Goal: Task Accomplishment & Management: Manage account settings

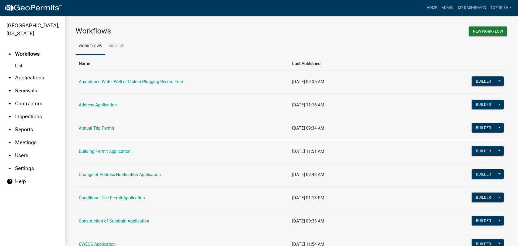
drag, startPoint x: 334, startPoint y: 88, endPoint x: 374, endPoint y: 71, distance: 43.1
click at [374, 71] on td "[DATE] 09:35 AM" at bounding box center [367, 81] width 156 height 23
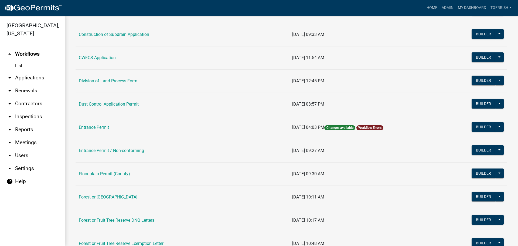
scroll to position [189, 0]
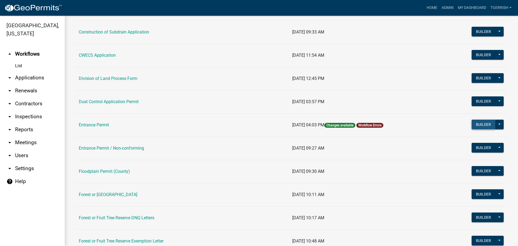
click at [479, 125] on button "Builder" at bounding box center [483, 124] width 24 height 10
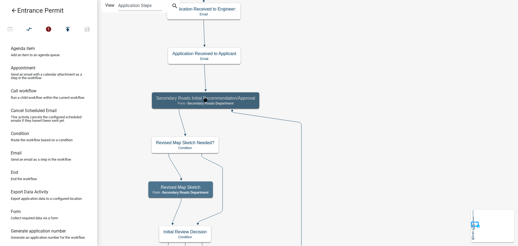
click at [254, 106] on div "Secondary Roads Initial Recommendation/Approval Form - Secondary Roads Departme…" at bounding box center [205, 100] width 107 height 16
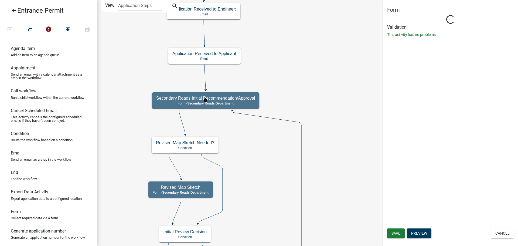
select select "B9F47891-84A2-469C-AE4E-90297C2C901C"
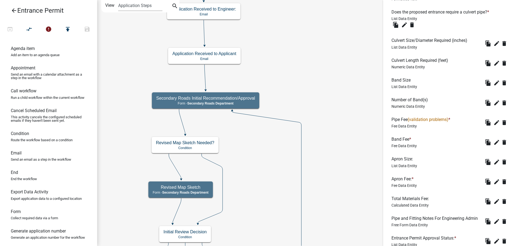
scroll to position [243, 0]
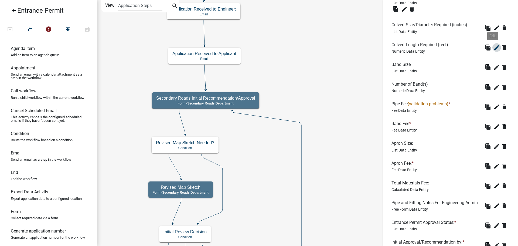
click at [493, 48] on icon "edit" at bounding box center [496, 47] width 6 height 6
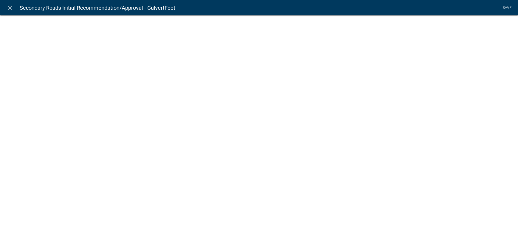
select select "numeric-data"
select select
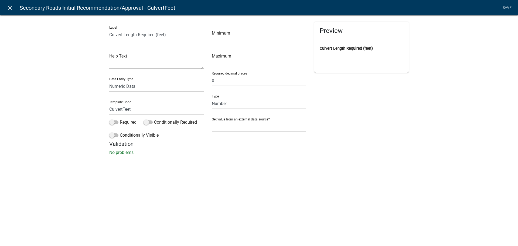
click at [9, 8] on icon "close" at bounding box center [10, 8] width 6 height 6
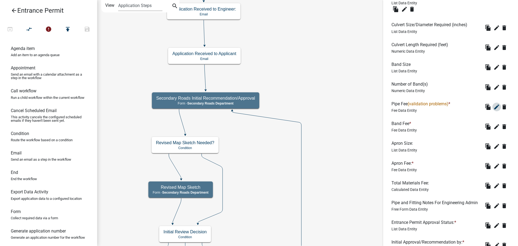
click at [493, 107] on icon "edit" at bounding box center [496, 107] width 6 height 6
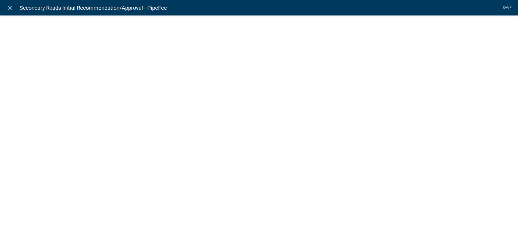
select select "fee"
select select "3: 03b558af-81bf-4c65-9f7a-76f0a3d2a721"
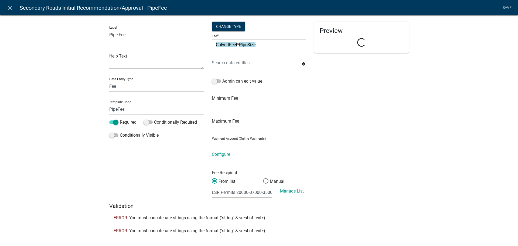
select select "8e3cef55-a899-48ca-bb16-6529227b5fc2"
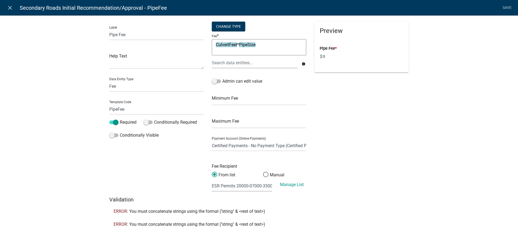
click at [257, 45] on textarea "CulvertFeet*PipeSize" at bounding box center [259, 47] width 94 height 16
type textarea "CulvertFeet*"
click at [239, 63] on div at bounding box center [255, 62] width 94 height 11
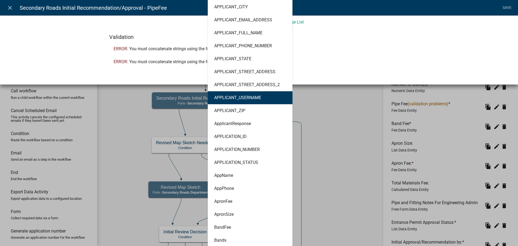
scroll to position [162, 0]
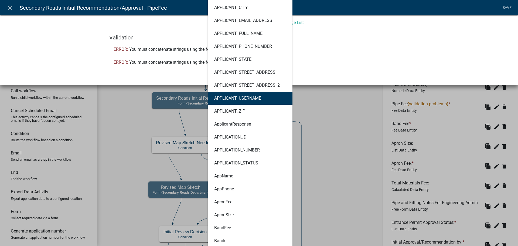
click at [347, 110] on ngb-modal-window "close Secondary Roads Initial Recommendation/Approval - PipeFee Save Label Pipe…" at bounding box center [259, 123] width 518 height 246
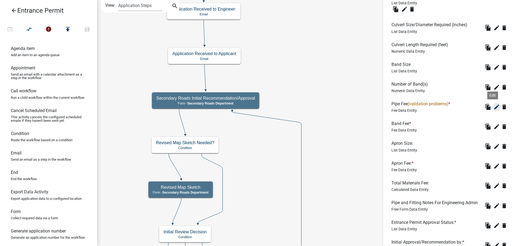
click at [493, 108] on icon "edit" at bounding box center [496, 107] width 6 height 6
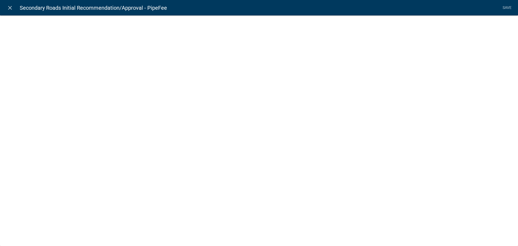
select select "3: 03b558af-81bf-4c65-9f7a-76f0a3d2a721"
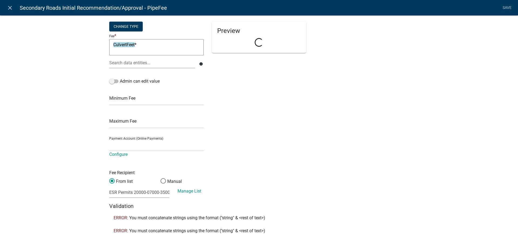
select select "8e3cef55-a899-48ca-bb16-6529227b5fc2"
select select "fee"
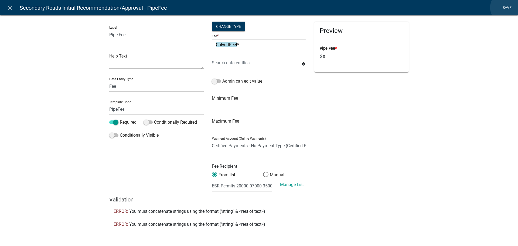
click at [507, 8] on link "Save" at bounding box center [506, 8] width 13 height 10
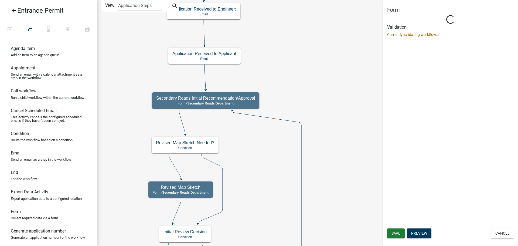
select select "B9F47891-84A2-469C-AE4E-90297C2C901C"
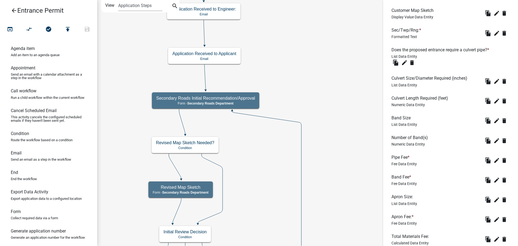
scroll to position [216, 0]
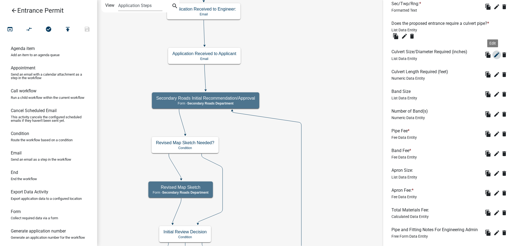
click at [493, 56] on icon "edit" at bounding box center [496, 54] width 6 height 6
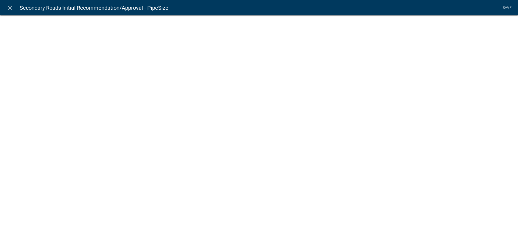
select select "list-data"
select select "custom-list-c29832f1-bb10-4335-8bbd-7c3eb5792469"
select select
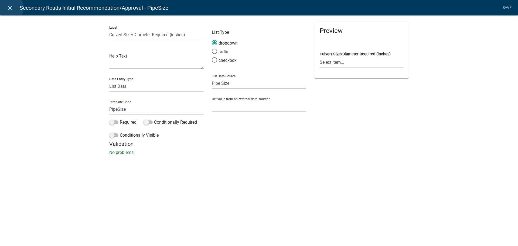
click at [10, 8] on icon "close" at bounding box center [10, 8] width 6 height 6
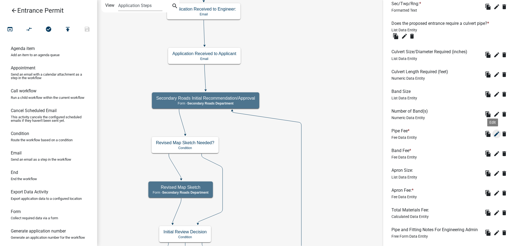
click at [493, 134] on icon "edit" at bounding box center [496, 133] width 6 height 6
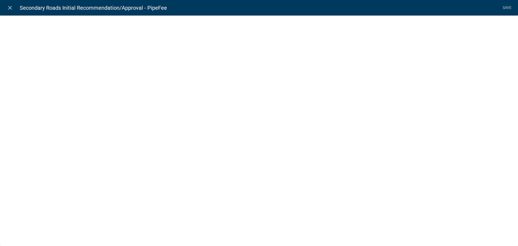
select select "fee"
select select "3: 03b558af-81bf-4c65-9f7a-76f0a3d2a721"
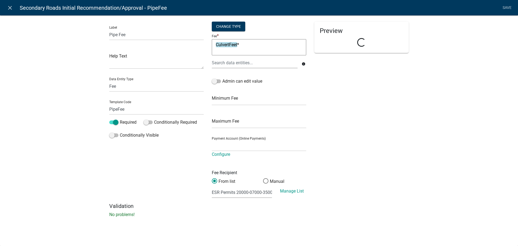
select select "8e3cef55-a899-48ca-bb16-6529227b5fc2"
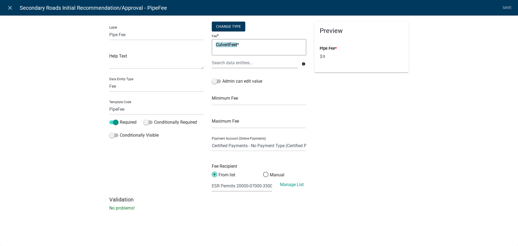
click at [242, 45] on textarea "CulvertFeet*" at bounding box center [259, 47] width 94 height 16
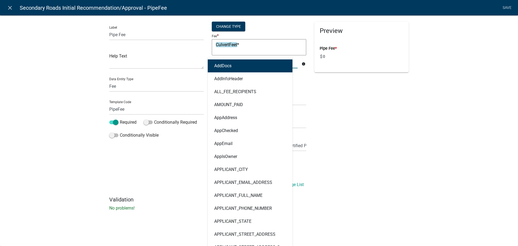
click at [240, 62] on div "AddDocs AddInfoHeader ALL_FEE_RECIPIENTS AMOUNT_PAID AppAddress AppChecked AppE…" at bounding box center [255, 62] width 94 height 11
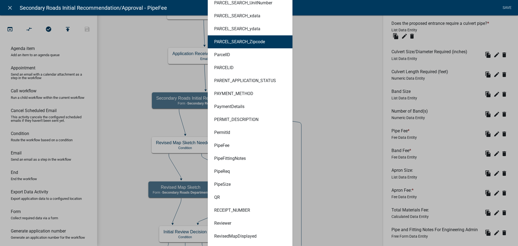
scroll to position [1941, 0]
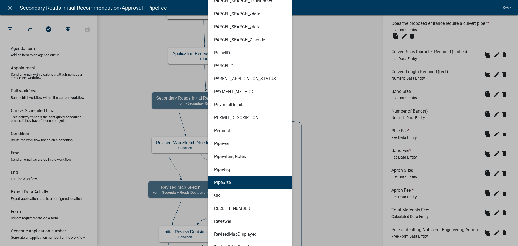
click at [214, 180] on ngb-highlight "PipeSize" at bounding box center [222, 182] width 16 height 4
type textarea "CulvertFeet*PipeSize"
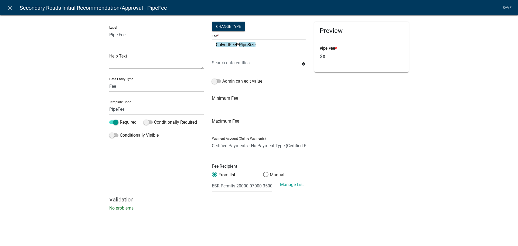
scroll to position [0, 0]
click at [507, 7] on link "Save" at bounding box center [506, 8] width 13 height 10
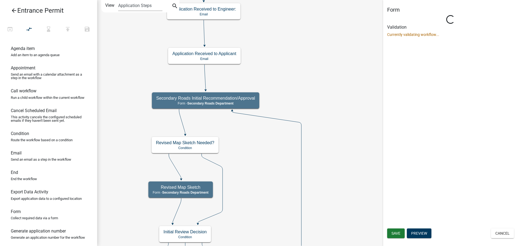
select select "B9F47891-84A2-469C-AE4E-90297C2C901C"
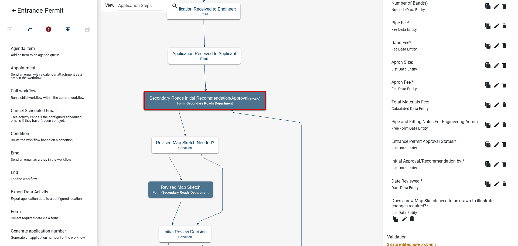
scroll to position [349, 0]
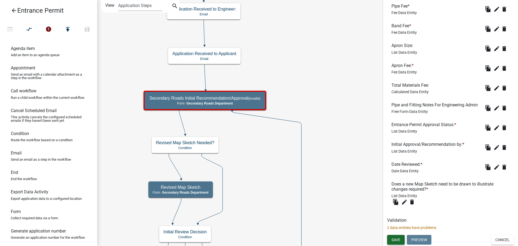
click at [397, 240] on span "Save" at bounding box center [395, 239] width 9 height 4
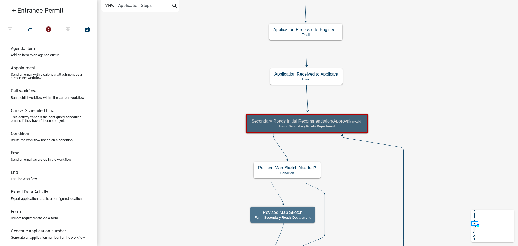
scroll to position [0, 0]
click at [362, 131] on div "Secondary Roads Initial Recommendation/Approval (invalid) Form - Secondary Road…" at bounding box center [306, 123] width 119 height 16
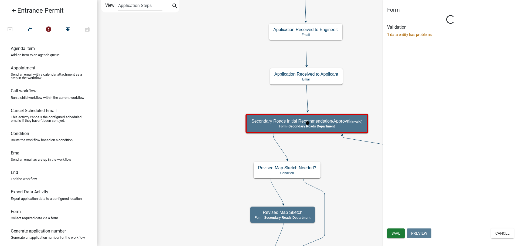
select select "B9F47891-84A2-469C-AE4E-90297C2C901C"
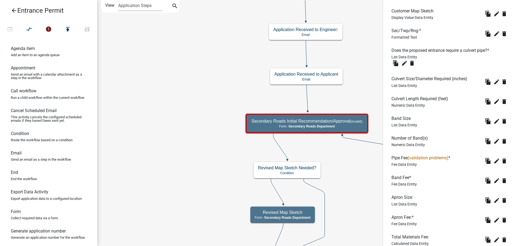
scroll to position [162, 0]
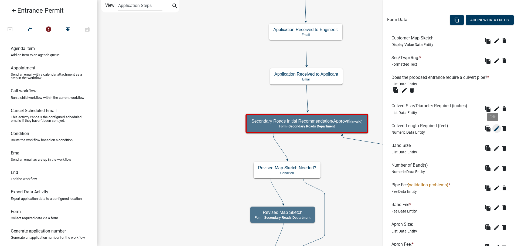
click at [493, 129] on icon "edit" at bounding box center [496, 128] width 6 height 6
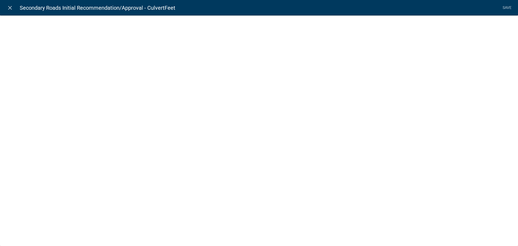
select select "numeric-data"
select select
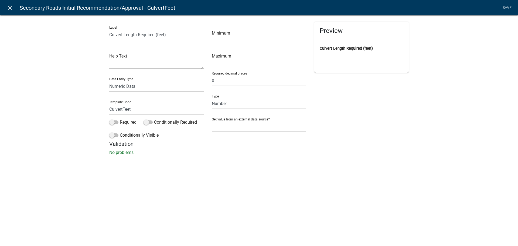
click at [9, 6] on icon "close" at bounding box center [10, 8] width 6 height 6
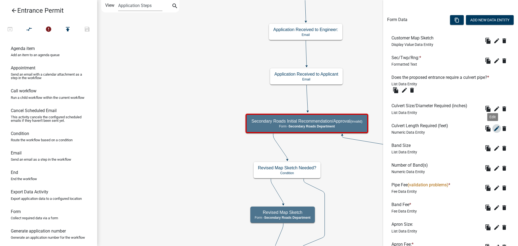
click at [493, 128] on icon "edit" at bounding box center [496, 128] width 6 height 6
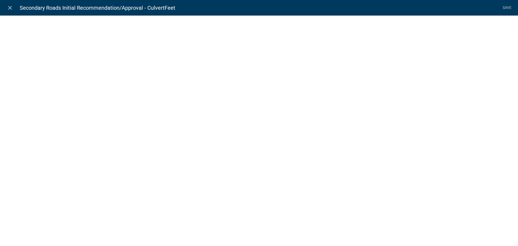
select select "numeric-data"
select select
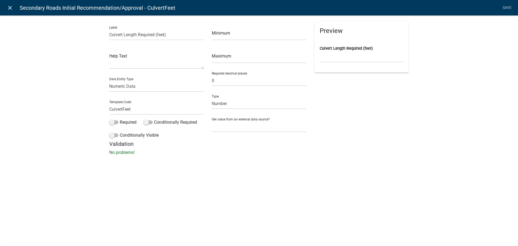
click at [11, 6] on icon "close" at bounding box center [10, 8] width 6 height 6
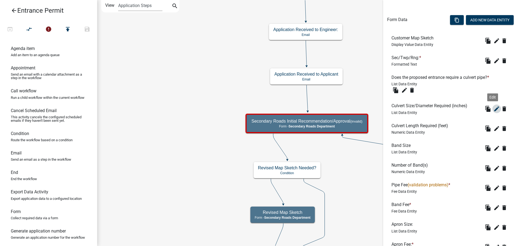
click at [493, 109] on icon "edit" at bounding box center [496, 108] width 6 height 6
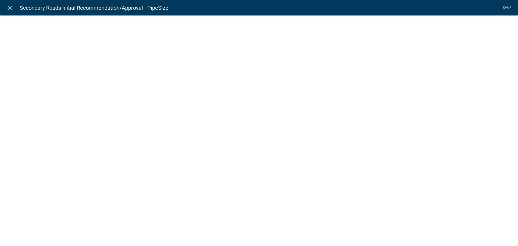
select select "list-data"
select select "custom-list-c29832f1-bb10-4335-8bbd-7c3eb5792469"
select select
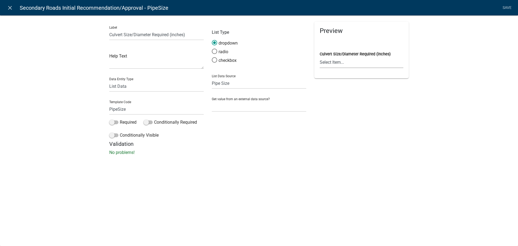
click at [330, 63] on select "Select Item... 15" dia. 18" dia. 21" dia. 24" dia. 30" dia. 36" dia. 42" dia." at bounding box center [361, 62] width 84 height 11
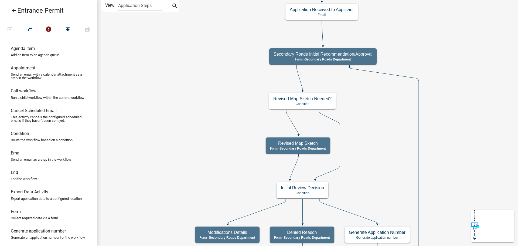
click at [13, 12] on icon "arrow_back" at bounding box center [14, 11] width 6 height 8
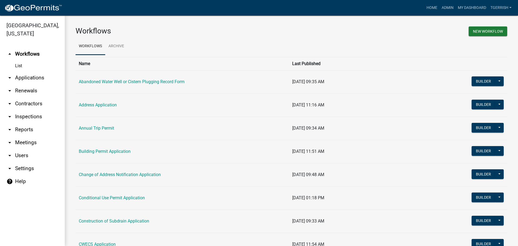
click at [10, 165] on icon "arrow_drop_down" at bounding box center [9, 168] width 6 height 6
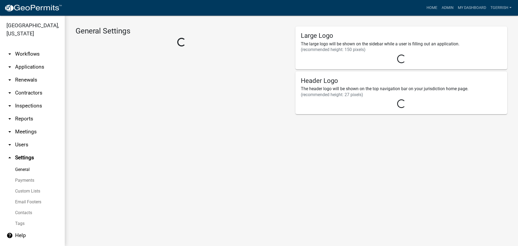
select select "9cfedb06-fa9e-4ae8-94fb-d87b1520aca3"
select select "IA"
select select "Central Standard Time"
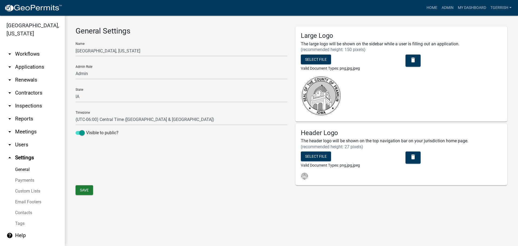
click at [19, 185] on link "Custom Lists" at bounding box center [32, 190] width 65 height 11
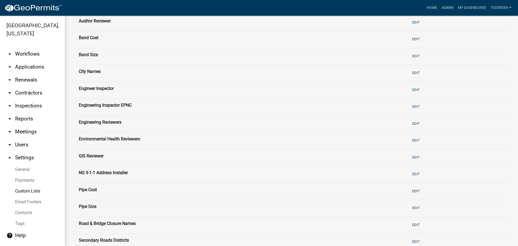
scroll to position [81, 0]
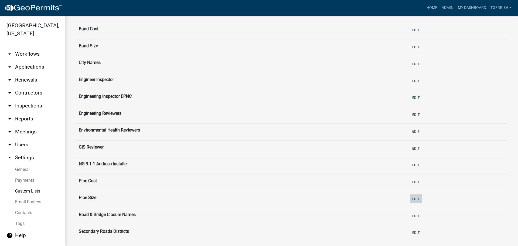
click at [411, 198] on button "Edit" at bounding box center [416, 198] width 12 height 9
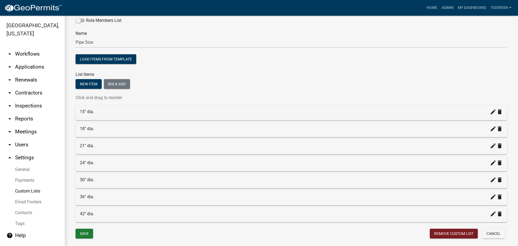
scroll to position [44, 0]
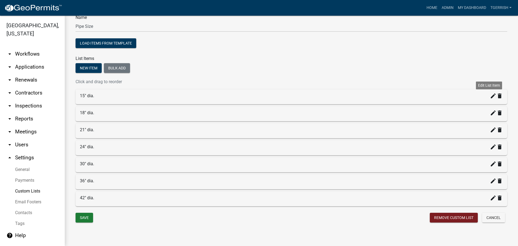
click at [490, 96] on icon "create" at bounding box center [493, 95] width 6 height 6
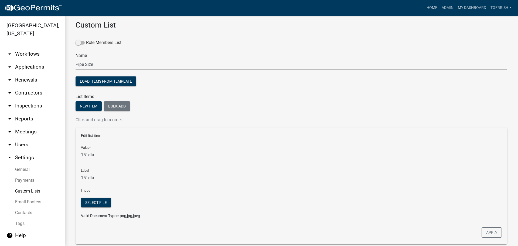
scroll to position [0, 0]
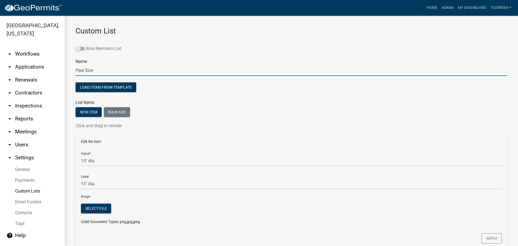
click at [80, 49] on span at bounding box center [79, 49] width 9 height 4
click at [86, 45] on input "Role Members List" at bounding box center [86, 45] width 0 height 0
select select
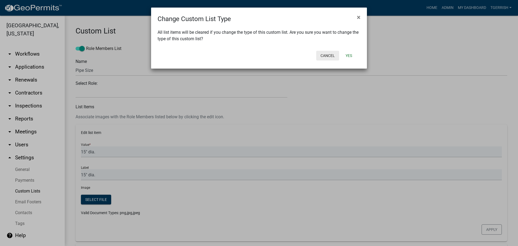
click at [324, 55] on button "Cancel" at bounding box center [327, 56] width 23 height 10
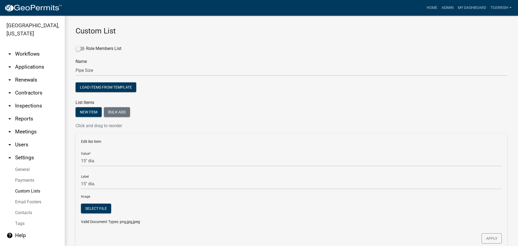
click at [205, 50] on div "Role Members List" at bounding box center [290, 49] width 431 height 9
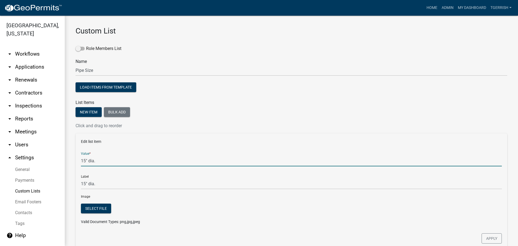
click at [100, 161] on input "15" dia." at bounding box center [291, 160] width 421 height 11
type input "15"
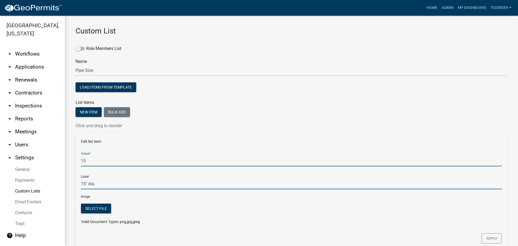
type input "15"
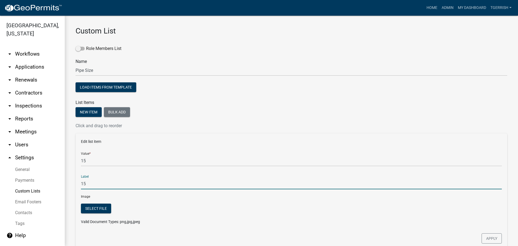
click at [101, 184] on input "15" at bounding box center [291, 183] width 421 height 11
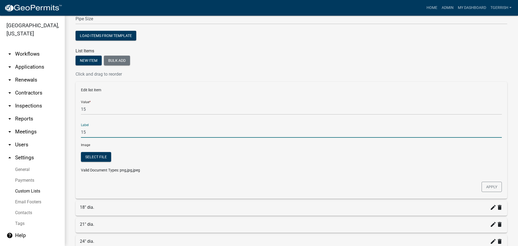
scroll to position [54, 0]
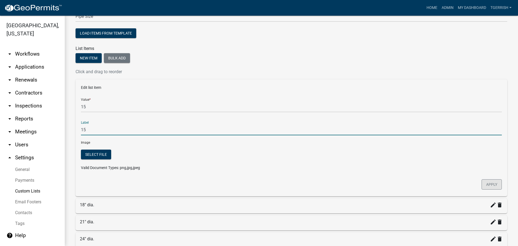
click at [489, 184] on button "Apply" at bounding box center [491, 184] width 20 height 10
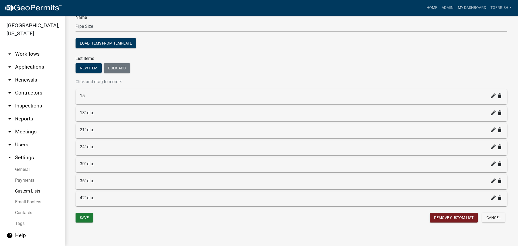
scroll to position [44, 0]
click at [490, 113] on icon "create" at bounding box center [493, 112] width 6 height 6
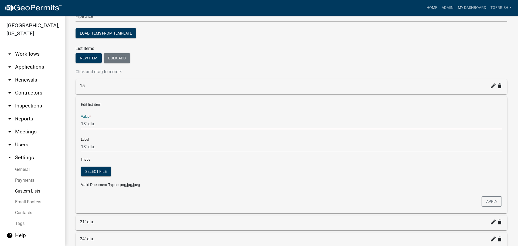
click at [114, 126] on input "18" dia." at bounding box center [291, 123] width 421 height 11
type input "18"
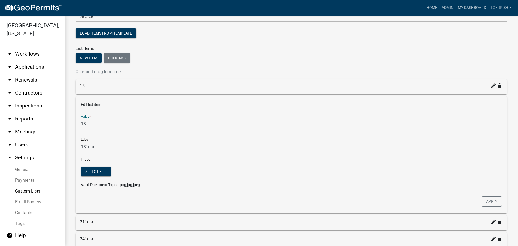
type input "18"
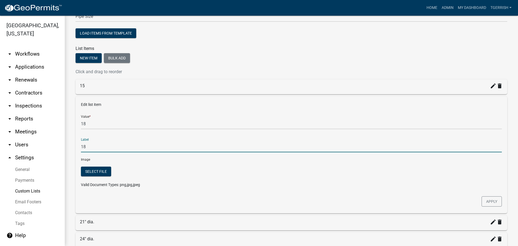
click at [117, 147] on input "18" at bounding box center [291, 146] width 421 height 11
click at [484, 203] on button "Apply" at bounding box center [491, 201] width 20 height 10
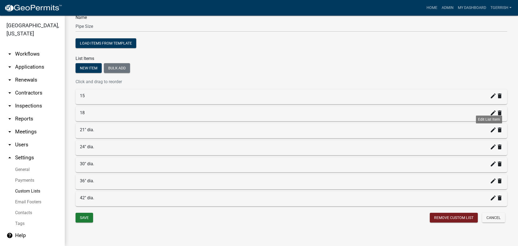
click at [490, 130] on icon "create" at bounding box center [493, 129] width 6 height 6
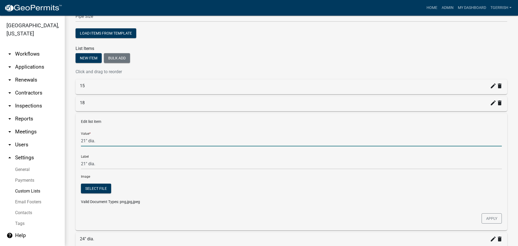
click at [103, 141] on input "21" dia." at bounding box center [291, 140] width 421 height 11
type input "21"
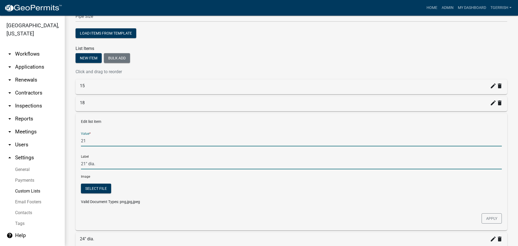
type input "21"
click at [100, 163] on input "21" at bounding box center [291, 163] width 421 height 11
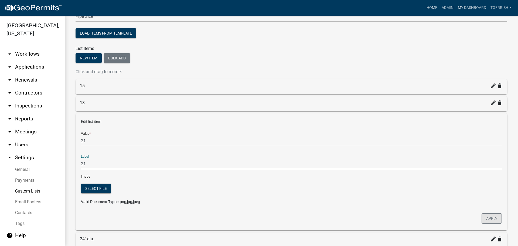
click at [482, 219] on button "Apply" at bounding box center [491, 218] width 20 height 10
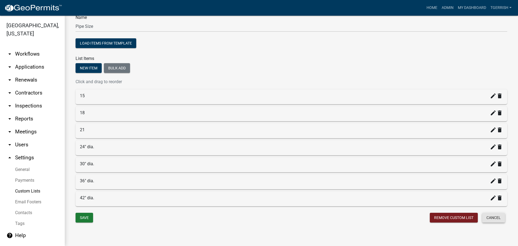
scroll to position [44, 0]
click at [490, 147] on icon "create" at bounding box center [493, 146] width 6 height 6
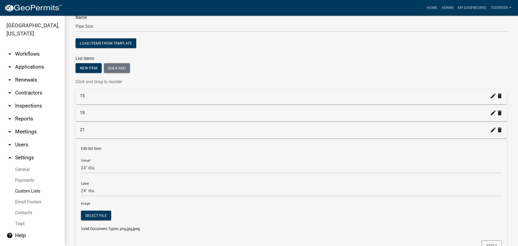
scroll to position [54, 0]
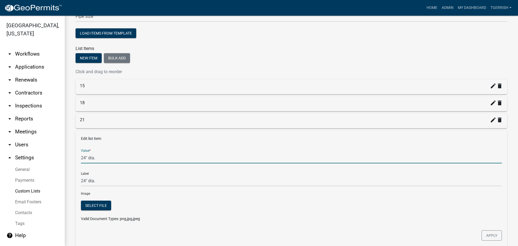
click at [119, 158] on input "24" dia." at bounding box center [291, 157] width 421 height 11
type input "24"
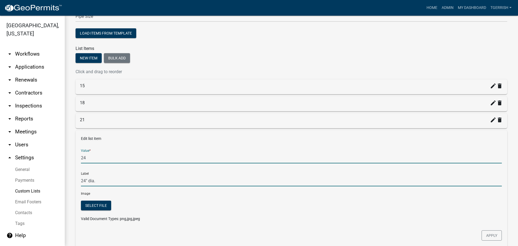
type input "24"
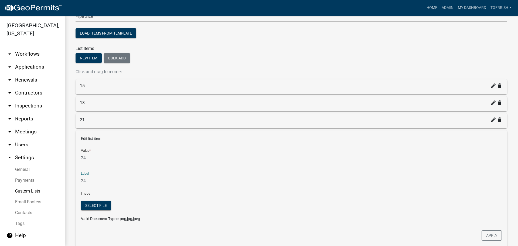
click at [119, 178] on input "24" at bounding box center [291, 180] width 421 height 11
click at [487, 233] on button "Apply" at bounding box center [491, 235] width 20 height 10
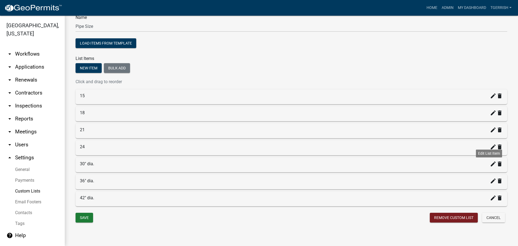
click at [490, 167] on icon "create" at bounding box center [493, 163] width 6 height 6
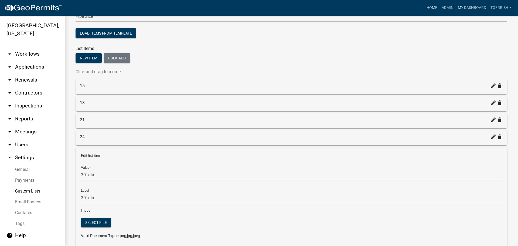
click at [105, 177] on input "30" dia." at bounding box center [291, 174] width 421 height 11
type input "30"
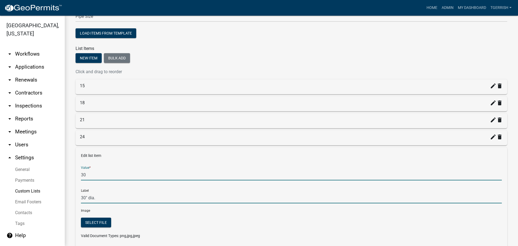
type input "30"
click at [106, 200] on input "30" at bounding box center [291, 197] width 421 height 11
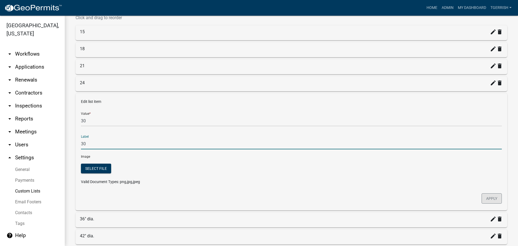
click at [485, 199] on button "Apply" at bounding box center [491, 198] width 20 height 10
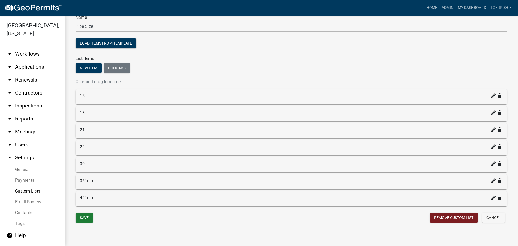
scroll to position [44, 0]
click at [490, 182] on icon "create" at bounding box center [493, 180] width 6 height 6
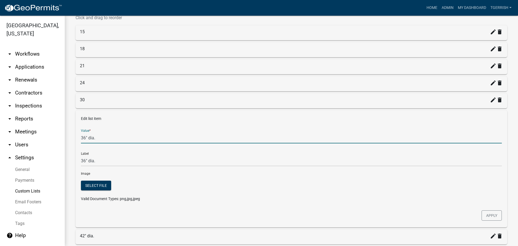
click at [102, 138] on input "36" dia." at bounding box center [291, 137] width 421 height 11
type input "36"
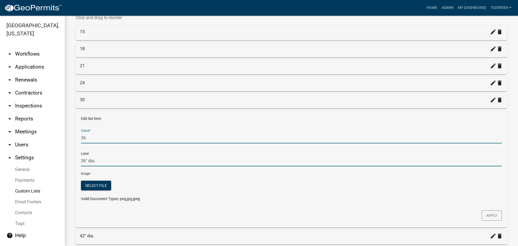
type input "36"
click at [105, 161] on input "36" at bounding box center [291, 160] width 421 height 11
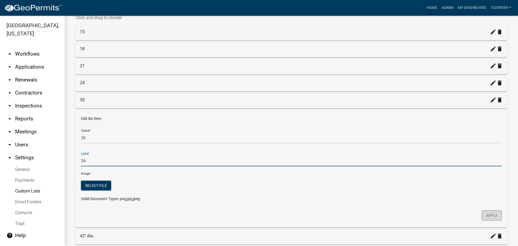
click at [486, 214] on button "Apply" at bounding box center [491, 215] width 20 height 10
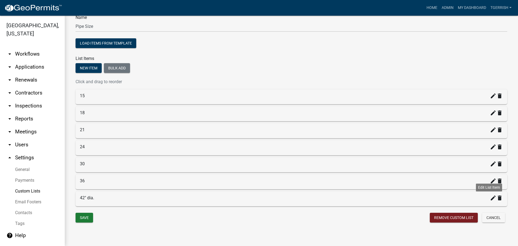
click at [490, 198] on icon "create" at bounding box center [493, 197] width 6 height 6
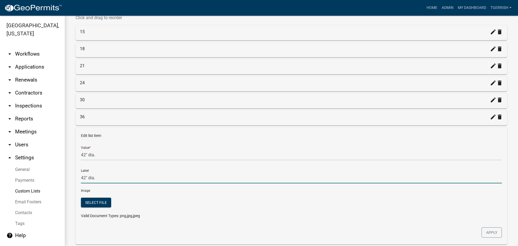
click at [100, 180] on input "42" dia." at bounding box center [291, 177] width 421 height 11
type input "42"
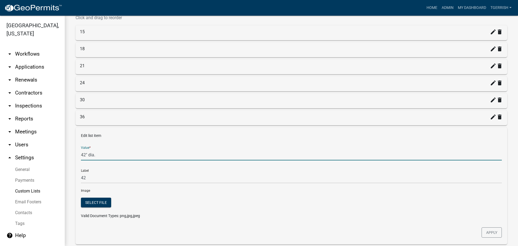
click at [105, 155] on input "42" dia." at bounding box center [291, 154] width 421 height 11
type input "42"
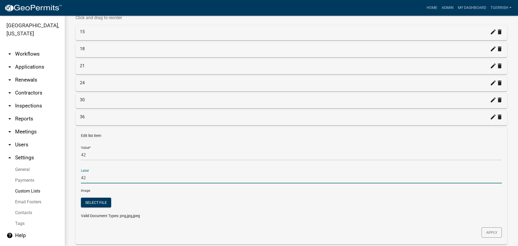
click at [109, 173] on input "42" at bounding box center [291, 177] width 421 height 11
click at [482, 234] on button "Apply" at bounding box center [491, 232] width 20 height 10
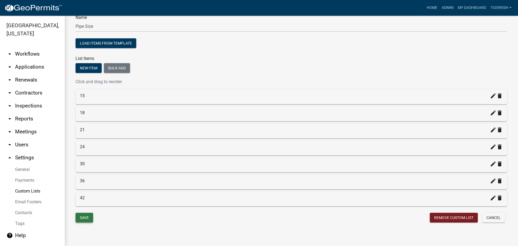
click at [85, 217] on button "Save" at bounding box center [84, 217] width 18 height 10
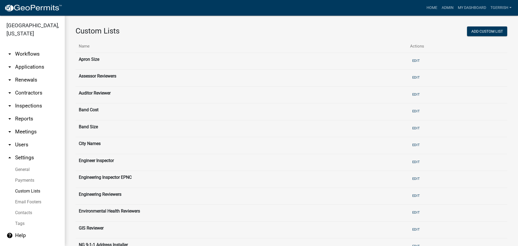
click at [17, 47] on link "arrow_drop_down Workflows" at bounding box center [32, 53] width 65 height 13
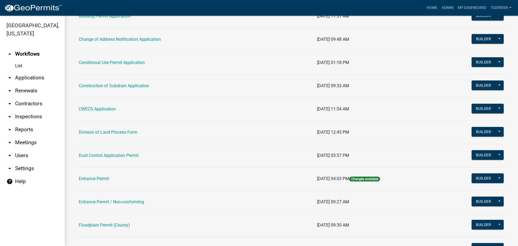
scroll to position [216, 0]
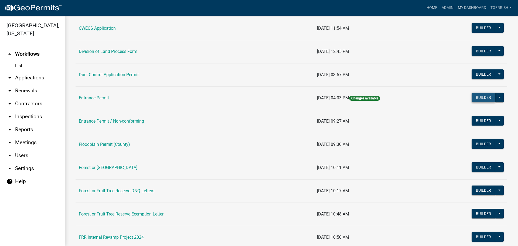
click at [476, 98] on button "Builder" at bounding box center [483, 97] width 24 height 10
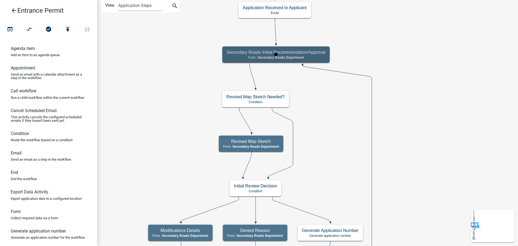
click at [324, 61] on div "Secondary Roads Initial Recommendation/Approval Form - Secondary Roads Departme…" at bounding box center [275, 54] width 107 height 16
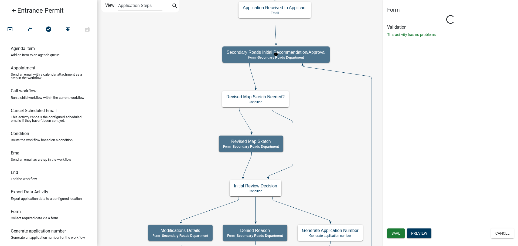
select select "B9F47891-84A2-469C-AE4E-90297C2C901C"
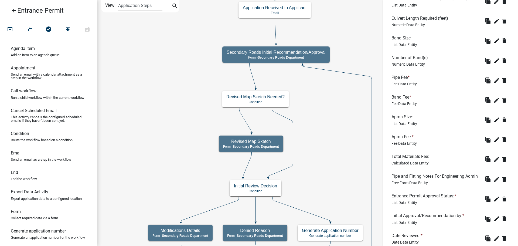
scroll to position [270, 0]
click at [493, 157] on icon "edit" at bounding box center [496, 158] width 6 height 6
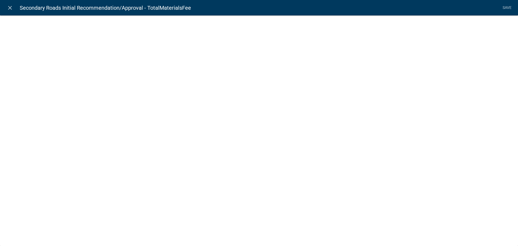
select select "calculated-value"
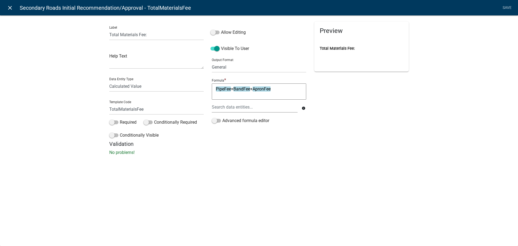
click at [11, 8] on icon "close" at bounding box center [10, 8] width 6 height 6
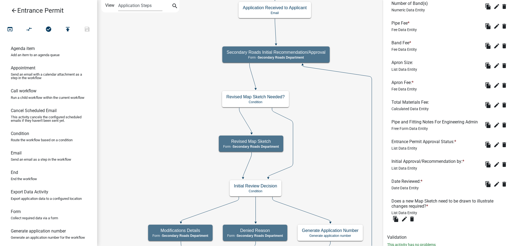
scroll to position [349, 0]
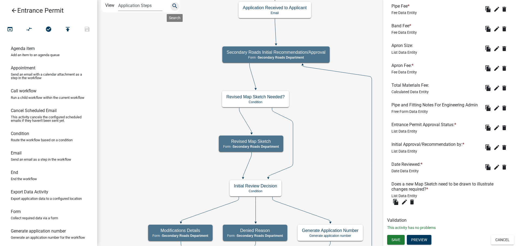
click at [174, 4] on icon "search" at bounding box center [174, 7] width 6 height 8
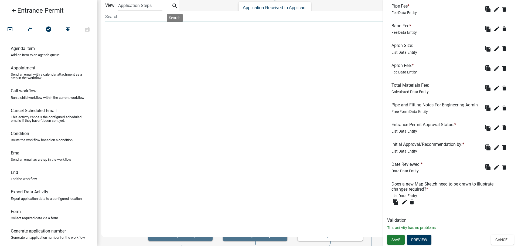
click at [145, 19] on input at bounding box center [248, 16] width 286 height 11
type input "material"
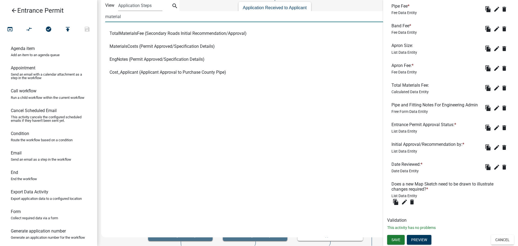
click at [130, 45] on span "MaterialsCosts (Permit Approved/Specification Details)" at bounding box center [161, 46] width 105 height 4
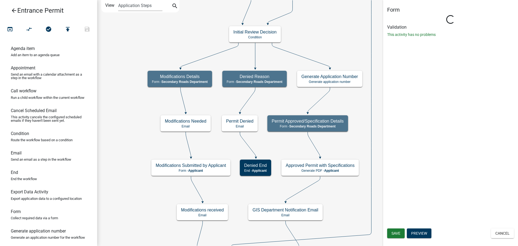
scroll to position [0, 0]
select select "B9F47891-84A2-469C-AE4E-90297C2C901C"
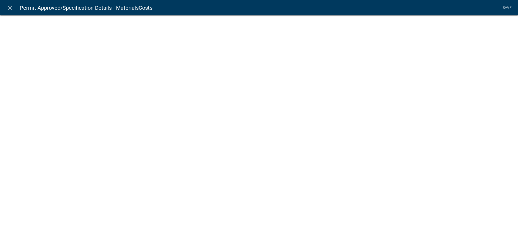
select select "display-entity-value"
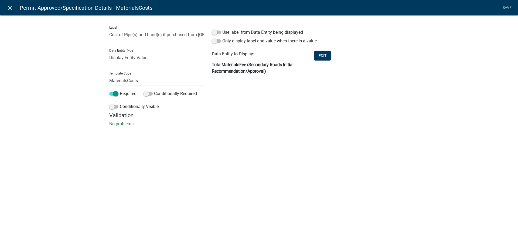
click at [8, 8] on icon "close" at bounding box center [10, 8] width 6 height 6
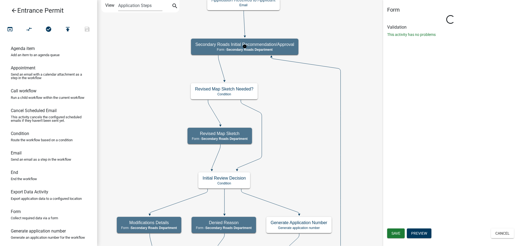
select select "B9F47891-84A2-469C-AE4E-90297C2C901C"
click at [14, 11] on icon "arrow_back" at bounding box center [14, 11] width 6 height 8
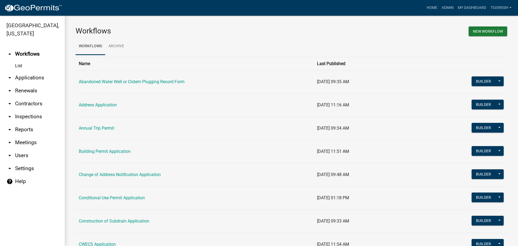
click at [29, 162] on link "arrow_drop_down Settings" at bounding box center [32, 168] width 65 height 13
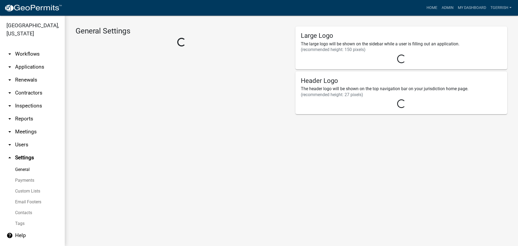
select select "IA"
select select "Central Standard Time"
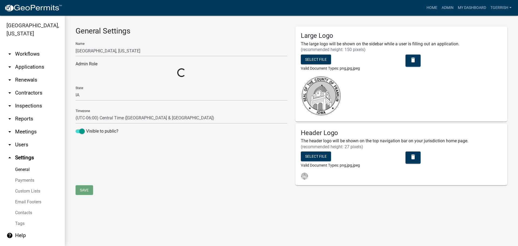
select select "9cfedb06-fa9e-4ae8-94fb-d87b1520aca3"
click at [25, 185] on link "Custom Lists" at bounding box center [32, 190] width 65 height 11
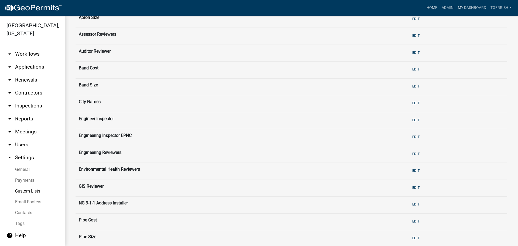
scroll to position [135, 0]
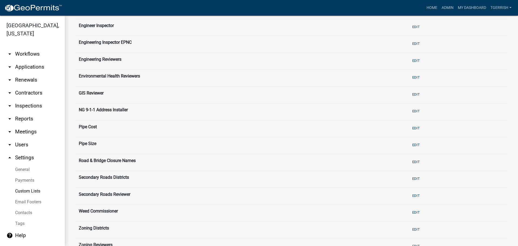
click at [23, 47] on link "arrow_drop_down Workflows" at bounding box center [32, 53] width 65 height 13
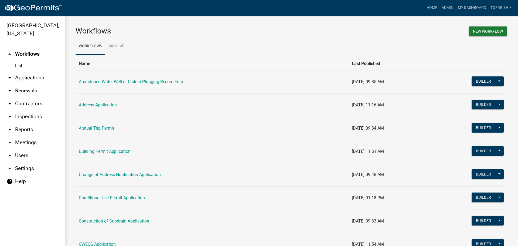
click at [30, 162] on link "arrow_drop_down Settings" at bounding box center [32, 168] width 65 height 13
select select "IA"
select select "Central Standard Time"
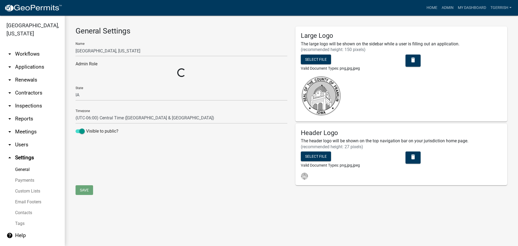
select select "9cfedb06-fa9e-4ae8-94fb-d87b1520aca3"
click at [27, 185] on link "Custom Lists" at bounding box center [32, 190] width 65 height 11
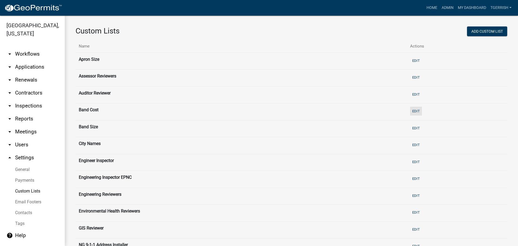
click at [413, 111] on button "Edit" at bounding box center [416, 110] width 12 height 9
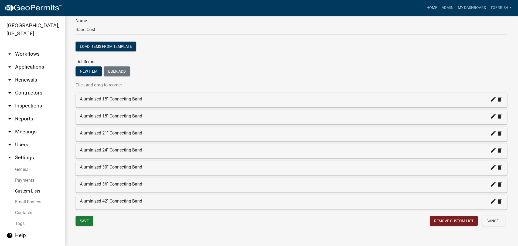
scroll to position [44, 0]
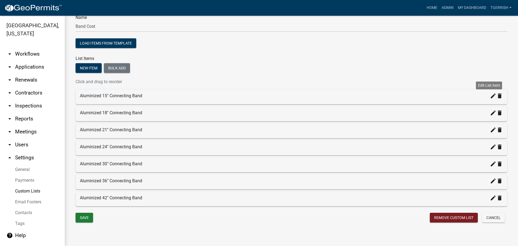
click at [490, 97] on icon "create" at bounding box center [493, 95] width 6 height 6
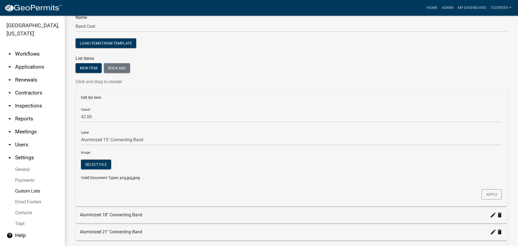
click at [69, 106] on div "Custom List Role Members List Name Band Cost Load items from template List Item…" at bounding box center [291, 160] width 453 height 376
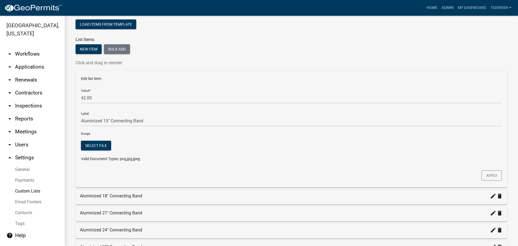
scroll to position [98, 0]
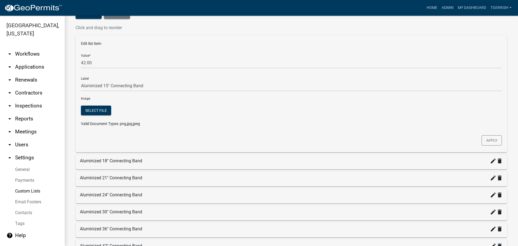
click at [26, 185] on link "Custom Lists" at bounding box center [32, 190] width 65 height 11
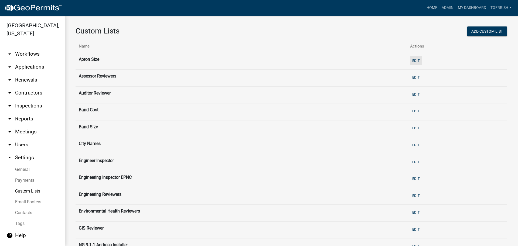
click at [411, 60] on button "Edit" at bounding box center [416, 60] width 12 height 9
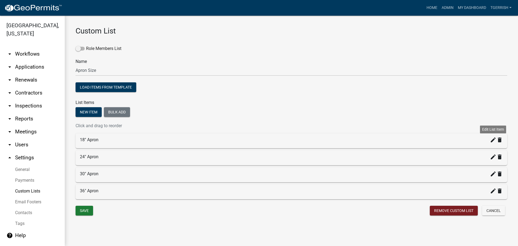
click at [491, 141] on icon "create" at bounding box center [493, 139] width 6 height 6
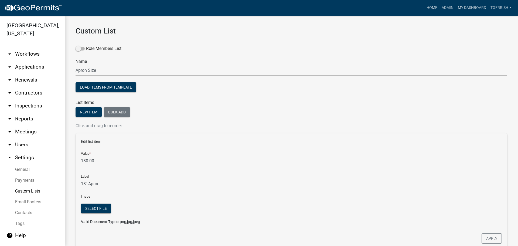
click at [23, 185] on link "Custom Lists" at bounding box center [32, 190] width 65 height 11
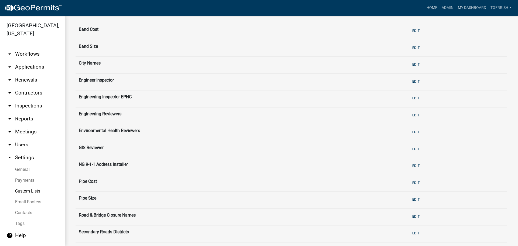
scroll to position [108, 0]
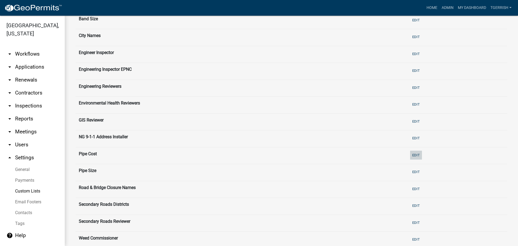
click at [411, 154] on button "Edit" at bounding box center [416, 154] width 12 height 9
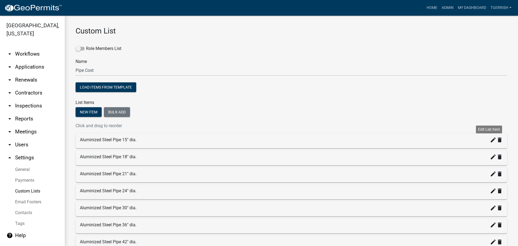
click at [490, 142] on icon "create" at bounding box center [493, 139] width 6 height 6
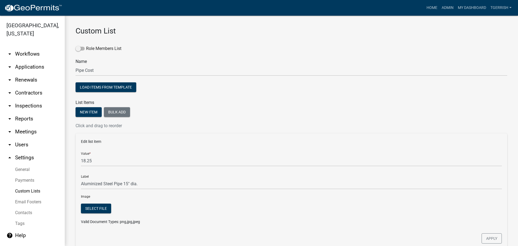
click at [26, 185] on link "Custom Lists" at bounding box center [32, 190] width 65 height 11
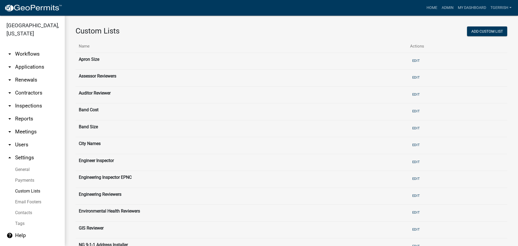
click at [36, 185] on link "Custom Lists" at bounding box center [32, 190] width 65 height 11
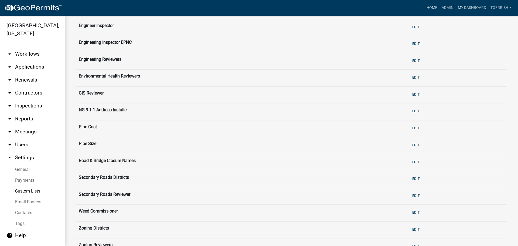
scroll to position [159, 0]
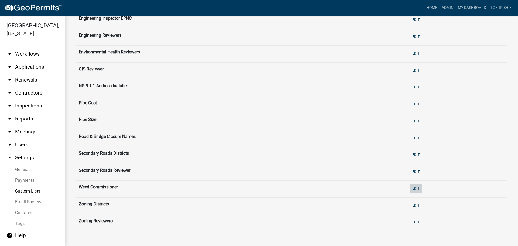
click at [411, 186] on button "Edit" at bounding box center [416, 188] width 12 height 9
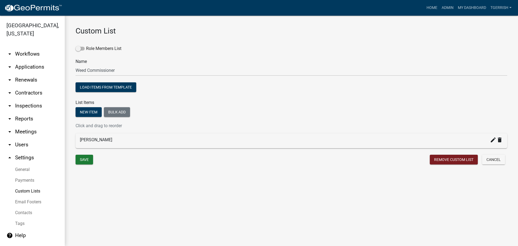
click at [31, 185] on link "Custom Lists" at bounding box center [32, 190] width 65 height 11
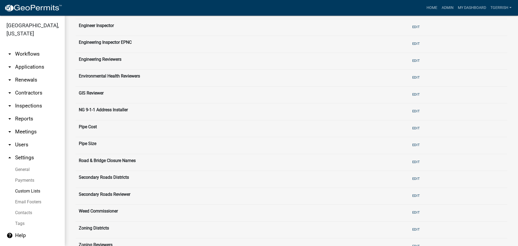
scroll to position [159, 0]
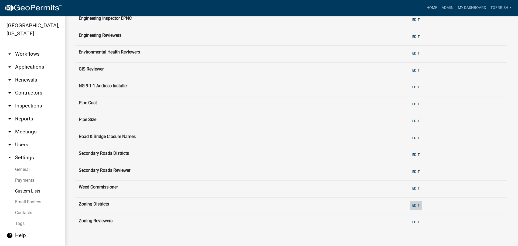
click at [411, 207] on button "Edit" at bounding box center [416, 205] width 12 height 9
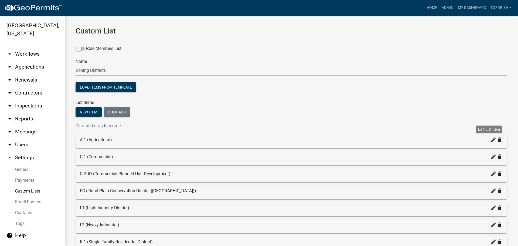
click at [490, 142] on icon "create" at bounding box center [493, 139] width 6 height 6
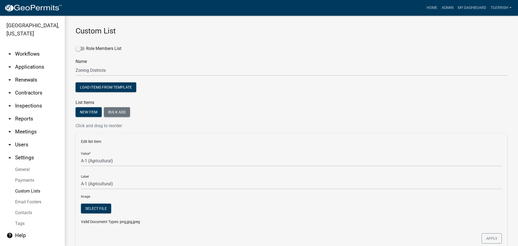
click at [71, 171] on div "Custom List Role Members List Name Zoning Districts Load items from template Li…" at bounding box center [291, 229] width 453 height 427
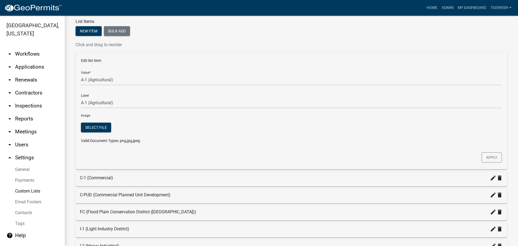
scroll to position [54, 0]
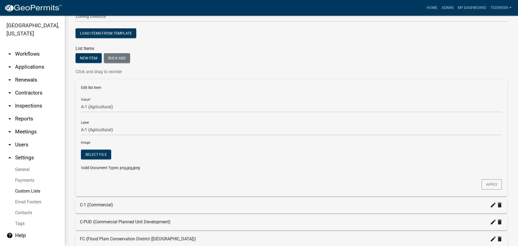
click at [31, 47] on link "arrow_drop_down Workflows" at bounding box center [32, 53] width 65 height 13
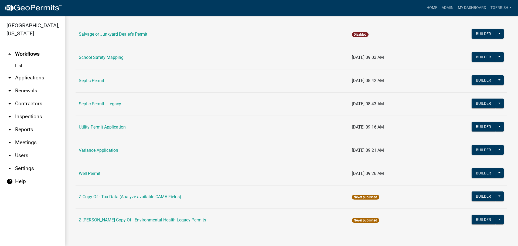
scroll to position [628, 0]
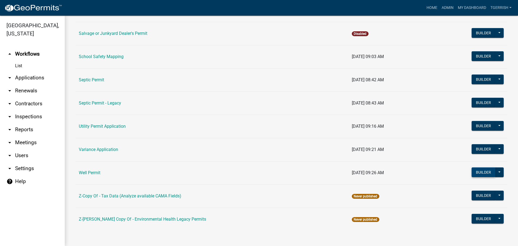
click at [476, 172] on button "Builder" at bounding box center [483, 172] width 24 height 10
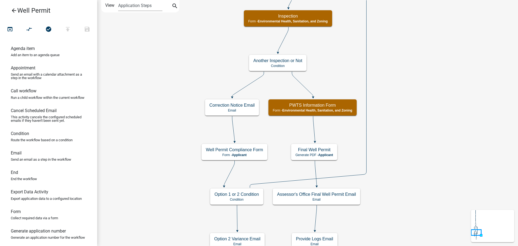
click at [14, 11] on icon "arrow_back" at bounding box center [14, 11] width 6 height 8
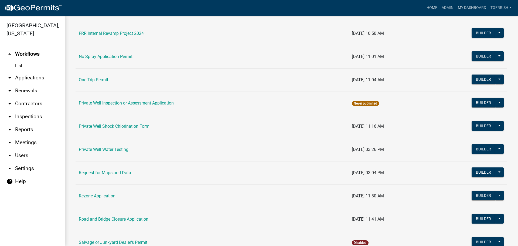
scroll to position [431, 0]
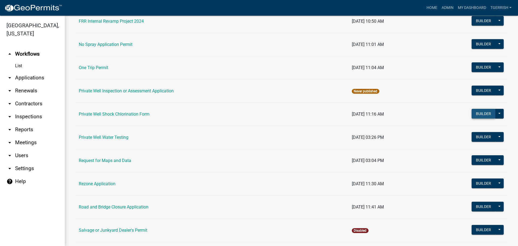
click at [474, 113] on button "Builder" at bounding box center [483, 114] width 24 height 10
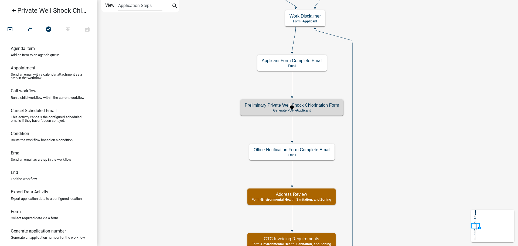
click at [332, 108] on p "Generate PDF - Applicant" at bounding box center [292, 110] width 94 height 4
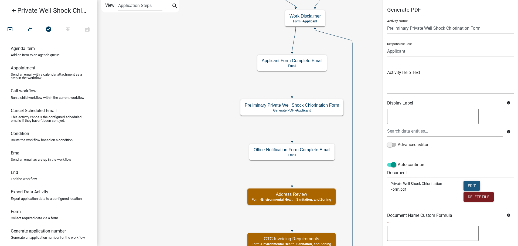
click at [468, 185] on button "Edit" at bounding box center [471, 186] width 16 height 10
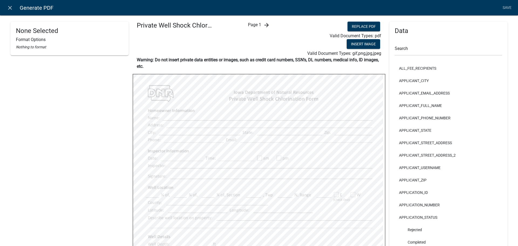
click at [264, 25] on icon "arrow_forward" at bounding box center [266, 25] width 6 height 6
click at [248, 25] on icon "arrow_back" at bounding box center [251, 25] width 6 height 6
click at [357, 26] on button "Replace PDF" at bounding box center [363, 27] width 33 height 10
click at [263, 26] on icon "arrow_forward" at bounding box center [266, 25] width 6 height 6
click at [504, 8] on link "Save" at bounding box center [506, 8] width 13 height 10
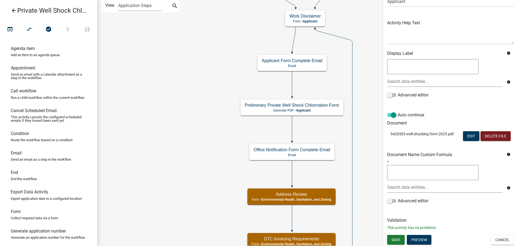
scroll to position [61, 0]
click at [394, 240] on span "Save" at bounding box center [395, 239] width 9 height 4
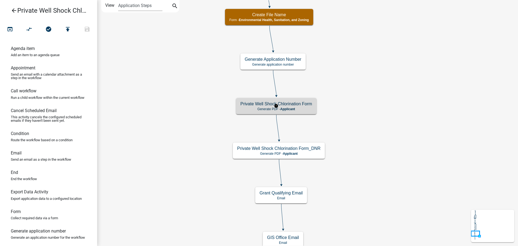
click at [302, 109] on p "Generate PDF - Applicant" at bounding box center [276, 109] width 72 height 4
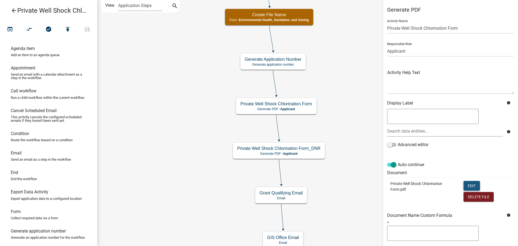
click at [468, 184] on button "Edit" at bounding box center [471, 186] width 16 height 10
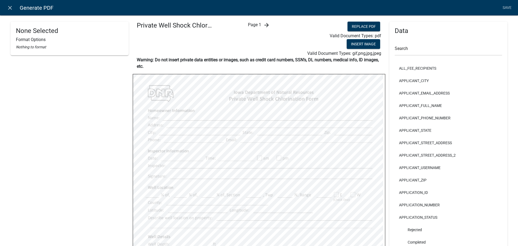
click at [264, 26] on icon "arrow_forward" at bounding box center [266, 25] width 6 height 6
click at [249, 25] on icon "arrow_back" at bounding box center [251, 25] width 6 height 6
click at [355, 26] on button "Replace PDF" at bounding box center [363, 27] width 33 height 10
click at [265, 26] on icon "arrow_forward" at bounding box center [266, 25] width 6 height 6
click at [248, 26] on icon "arrow_back" at bounding box center [251, 25] width 6 height 6
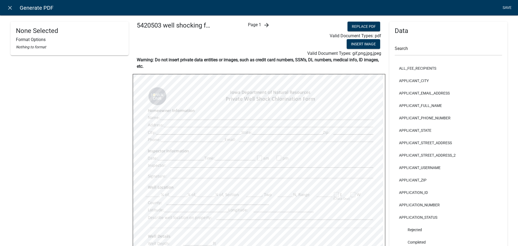
click at [506, 8] on link "Save" at bounding box center [506, 8] width 13 height 10
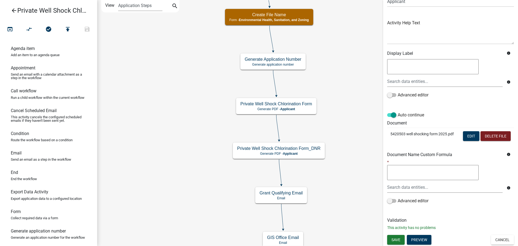
scroll to position [61, 0]
click at [400, 238] on span "Save" at bounding box center [395, 239] width 9 height 4
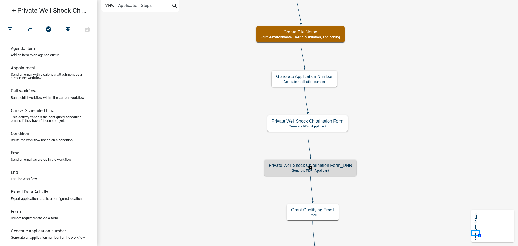
click at [338, 168] on div "Private Well Shock Chlorination Form_DNR Generate PDF - Applicant" at bounding box center [310, 167] width 92 height 16
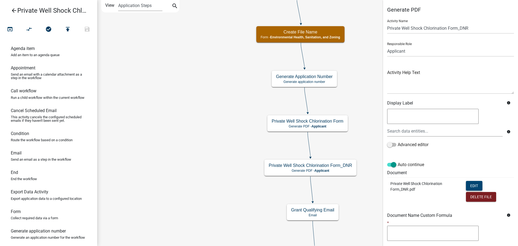
click at [469, 185] on button "Edit" at bounding box center [474, 186] width 16 height 10
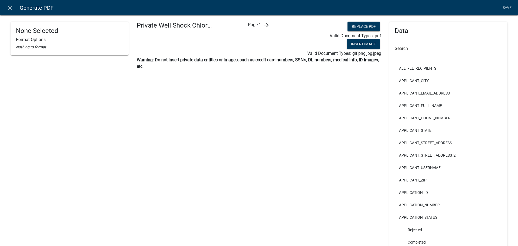
click at [469, 186] on li "APPLICATION_ID" at bounding box center [447, 192] width 107 height 12
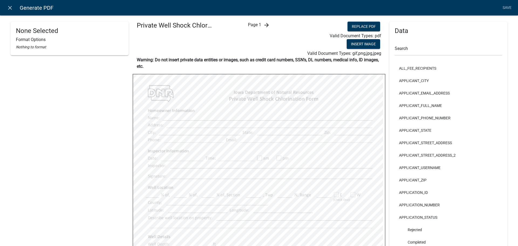
click at [264, 25] on icon "arrow_forward" at bounding box center [266, 25] width 6 height 6
click at [248, 26] on icon "arrow_back" at bounding box center [251, 25] width 6 height 6
click at [10, 8] on icon "close" at bounding box center [10, 8] width 6 height 6
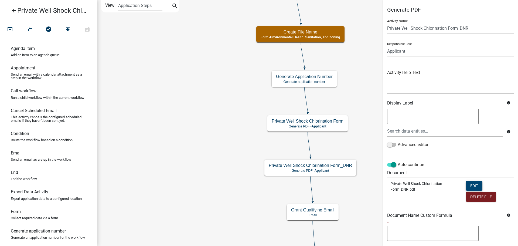
click at [468, 186] on button "Edit" at bounding box center [474, 186] width 16 height 10
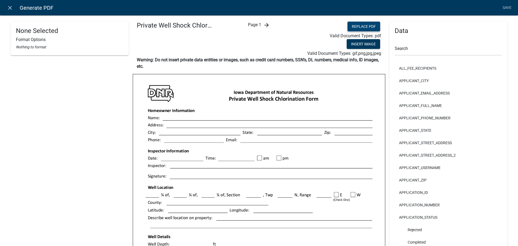
click at [360, 25] on button "Replace PDF" at bounding box center [363, 27] width 33 height 10
click at [9, 7] on icon "close" at bounding box center [10, 8] width 6 height 6
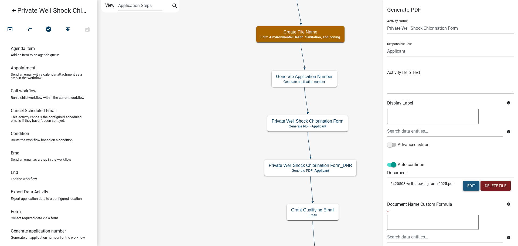
click at [464, 185] on button "Edit" at bounding box center [471, 186] width 16 height 10
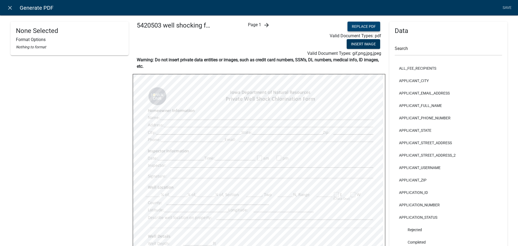
click at [363, 25] on button "Replace PDF" at bounding box center [363, 27] width 33 height 10
click at [507, 8] on link "Save" at bounding box center [506, 8] width 13 height 10
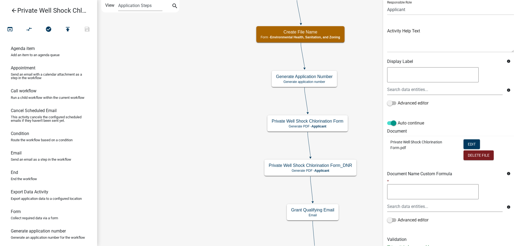
scroll to position [61, 0]
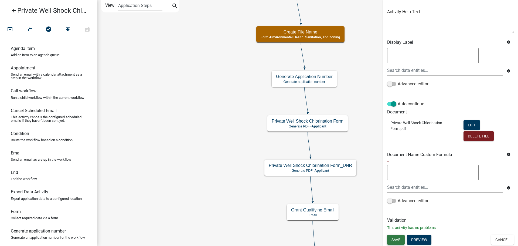
click at [396, 238] on span "Save" at bounding box center [395, 239] width 9 height 4
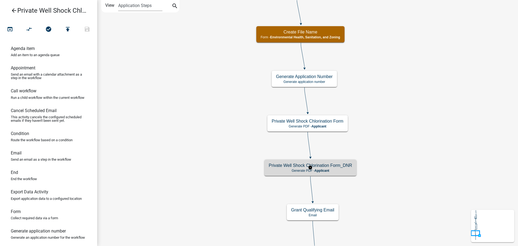
click at [333, 164] on h5 "Private Well Shock Chlorination Form_DNR" at bounding box center [310, 165] width 83 height 5
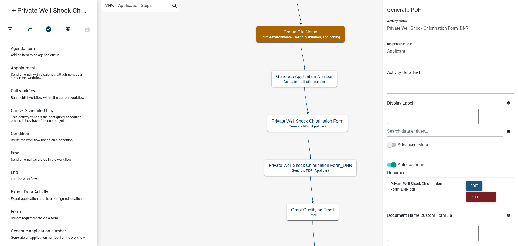
click at [466, 185] on button "Edit" at bounding box center [474, 186] width 16 height 10
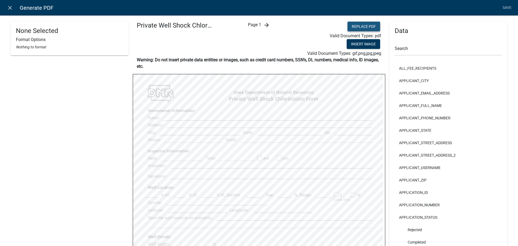
click at [357, 26] on button "Replace PDF" at bounding box center [363, 27] width 33 height 10
click at [508, 7] on link "Save" at bounding box center [506, 8] width 13 height 10
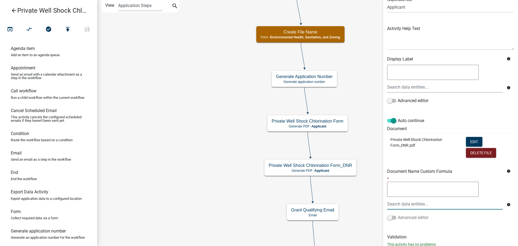
scroll to position [61, 0]
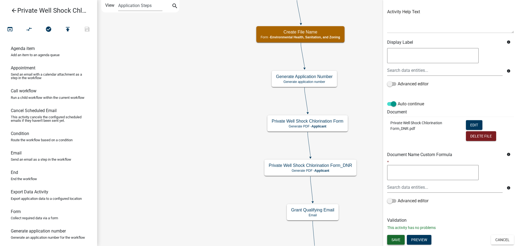
click at [396, 238] on span "Save" at bounding box center [395, 239] width 9 height 4
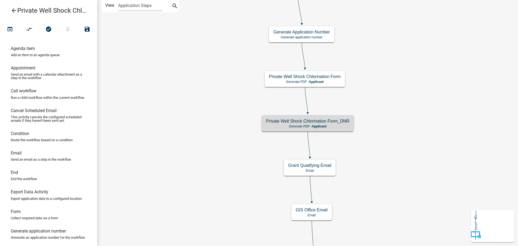
scroll to position [0, 0]
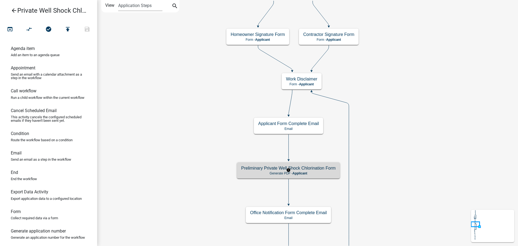
click at [320, 177] on div "Preliminary Private Well Shock Chlorination Form Generate PDF - Applicant" at bounding box center [288, 170] width 103 height 16
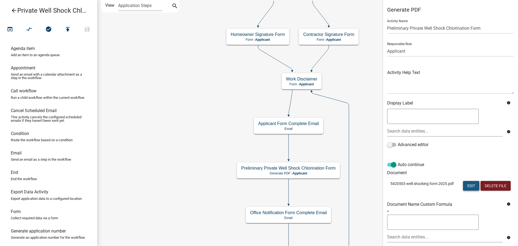
click at [463, 184] on button "Edit" at bounding box center [471, 186] width 16 height 10
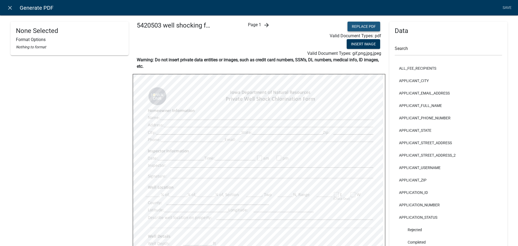
click at [357, 25] on button "Replace PDF" at bounding box center [363, 27] width 33 height 10
click at [506, 6] on link "Save" at bounding box center [506, 8] width 13 height 10
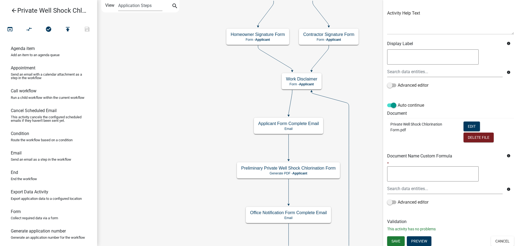
scroll to position [61, 0]
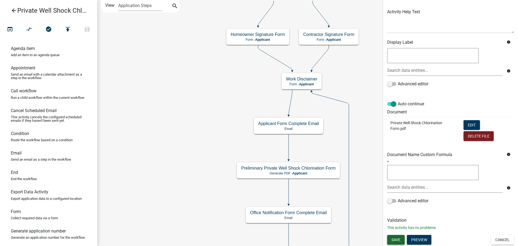
click at [393, 238] on span "Save" at bounding box center [395, 239] width 9 height 4
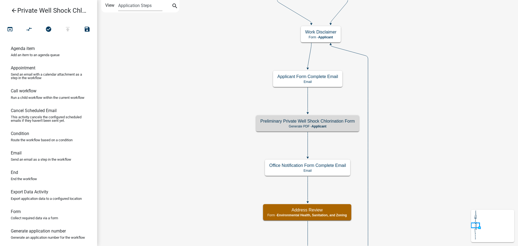
scroll to position [0, 0]
click at [13, 11] on icon "arrow_back" at bounding box center [14, 11] width 6 height 8
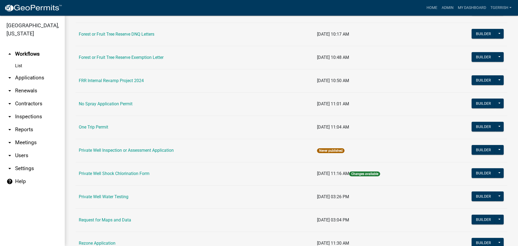
scroll to position [377, 0]
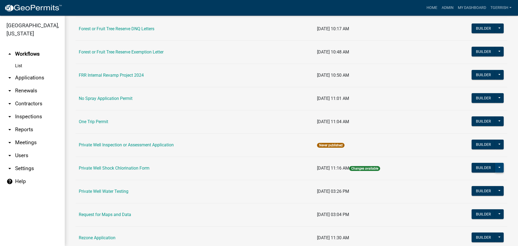
click at [495, 169] on button at bounding box center [499, 168] width 9 height 10
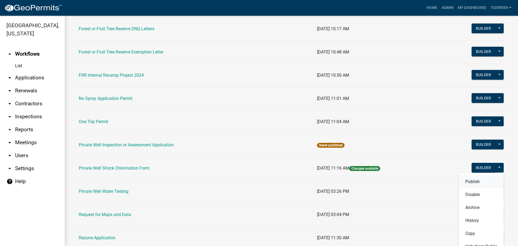
click at [467, 180] on button "Publish" at bounding box center [481, 181] width 45 height 13
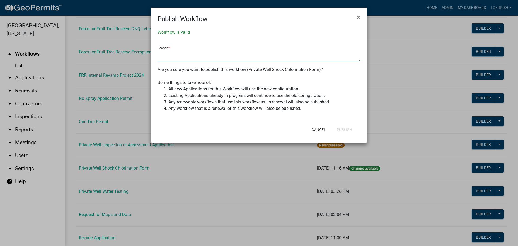
click at [175, 60] on textarea at bounding box center [258, 56] width 203 height 12
type textarea "Added new .pdf forms to the workflow. TG 9/18/2025"
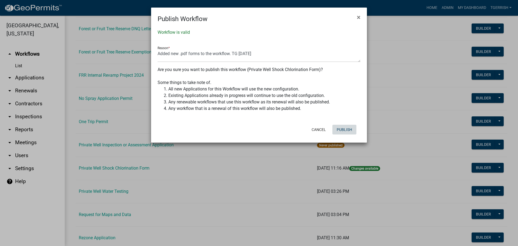
click at [349, 129] on button "Publish" at bounding box center [344, 130] width 24 height 10
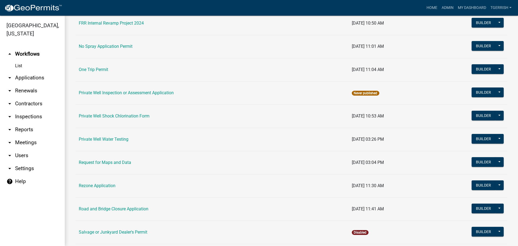
scroll to position [431, 0]
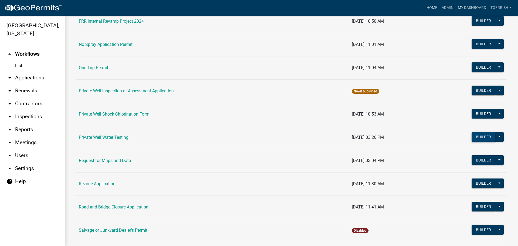
click at [474, 139] on button "Builder" at bounding box center [483, 137] width 24 height 10
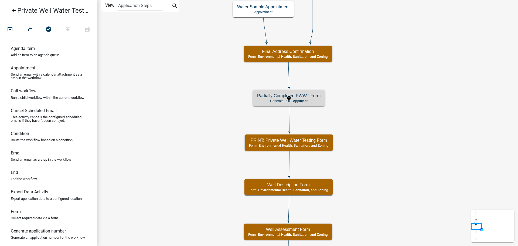
click at [319, 101] on p "Generate PDF - Applicant" at bounding box center [288, 101] width 63 height 4
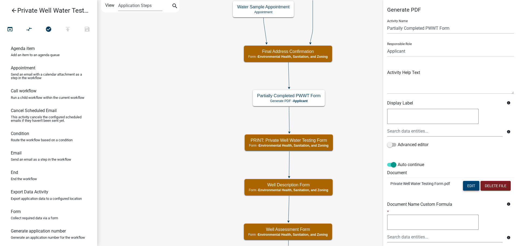
click at [463, 185] on button "Edit" at bounding box center [471, 186] width 16 height 10
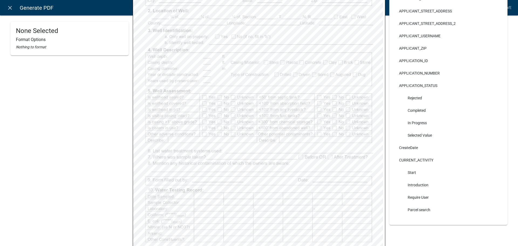
scroll to position [178, 0]
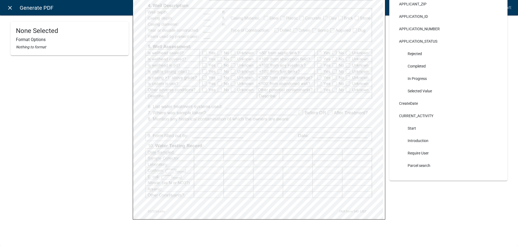
click at [9, 8] on icon "close" at bounding box center [10, 8] width 6 height 6
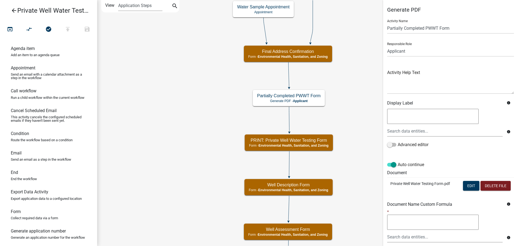
click at [13, 9] on icon "arrow_back" at bounding box center [14, 11] width 6 height 8
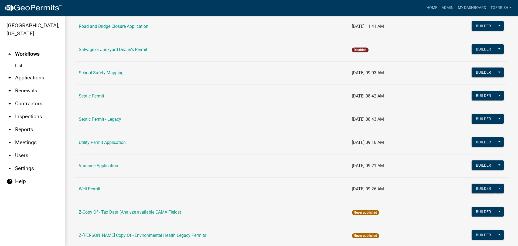
scroll to position [620, 0]
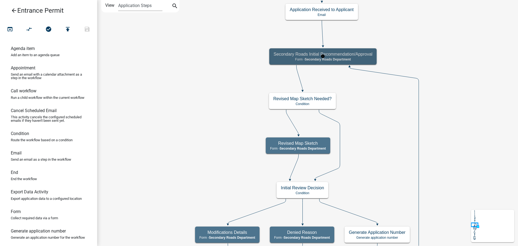
click at [365, 61] on p "Form - Secondary Roads Department" at bounding box center [322, 59] width 99 height 4
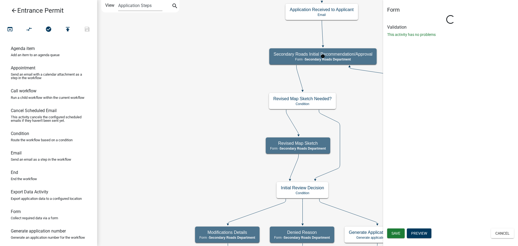
select select "B9F47891-84A2-469C-AE4E-90297C2C901C"
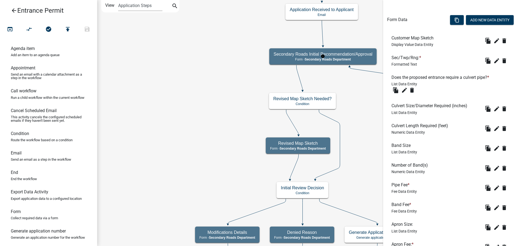
scroll to position [189, 0]
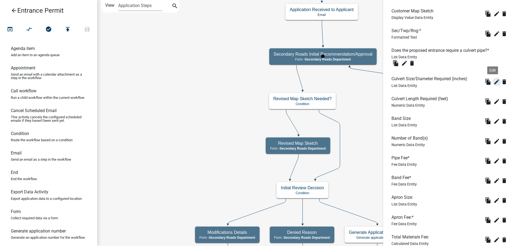
click at [493, 81] on icon "edit" at bounding box center [496, 81] width 6 height 6
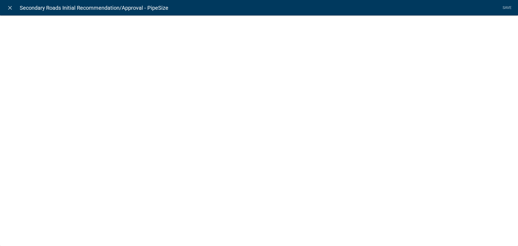
select select "list-data"
select select "custom-list-c29832f1-bb10-4335-8bbd-7c3eb5792469"
select select
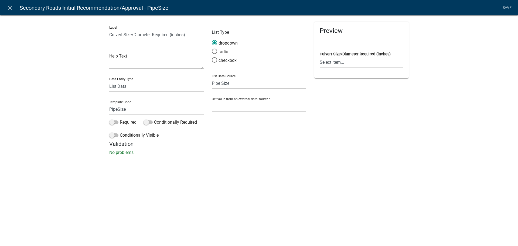
click at [328, 64] on select "Select Item... 15 18 21 24 30 36 42" at bounding box center [361, 62] width 84 height 11
click at [287, 182] on div "close Secondary Roads Initial Recommendation/Approval - PipeSize Save Label Cul…" at bounding box center [259, 123] width 518 height 246
click at [9, 7] on icon "close" at bounding box center [10, 8] width 6 height 6
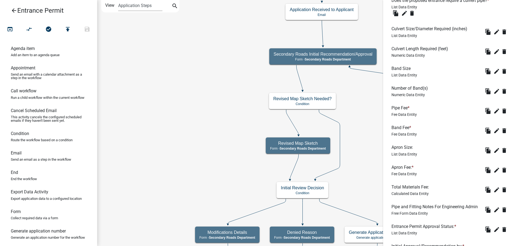
scroll to position [243, 0]
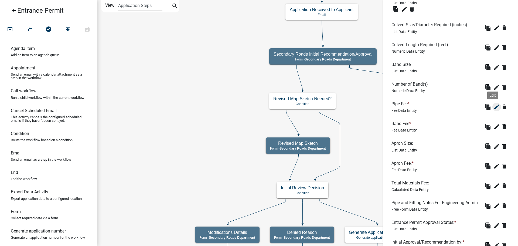
click at [493, 105] on icon "edit" at bounding box center [496, 107] width 6 height 6
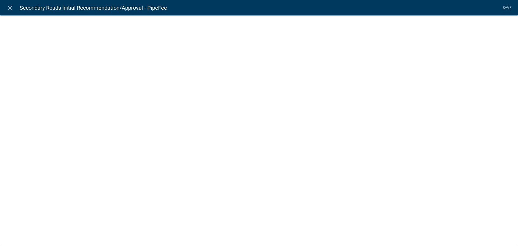
select select "fee"
select select "3: 03b558af-81bf-4c65-9f7a-76f0a3d2a721"
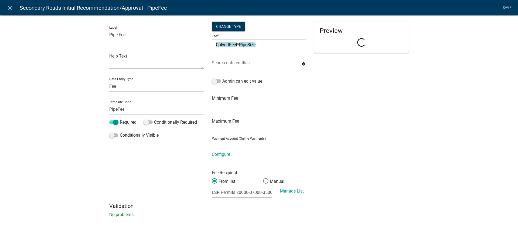
select select "8e3cef55-a899-48ca-bb16-6529227b5fc2"
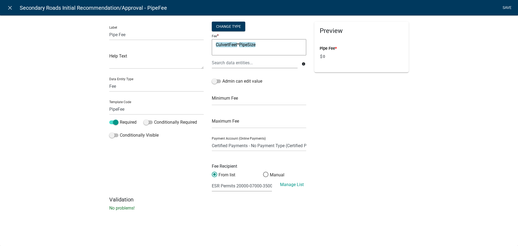
click at [510, 7] on link "Save" at bounding box center [506, 8] width 13 height 10
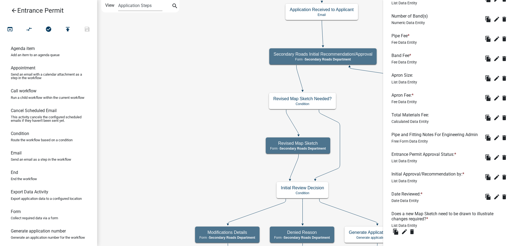
scroll to position [349, 0]
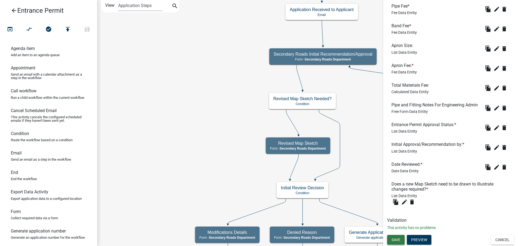
click at [398, 239] on span "Save" at bounding box center [395, 239] width 9 height 4
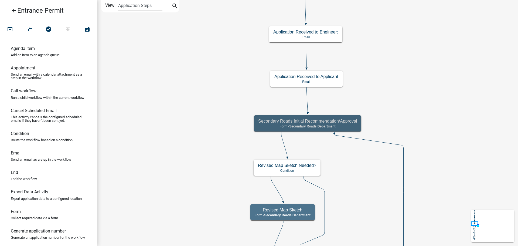
scroll to position [0, 0]
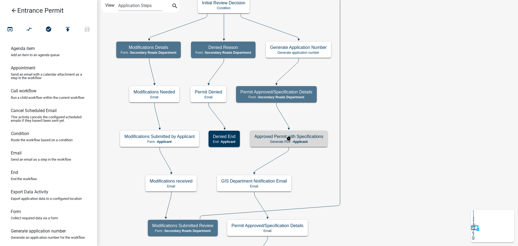
click at [319, 146] on div "Approved Permit with Specifications Generate PDF - Applicant" at bounding box center [288, 138] width 77 height 16
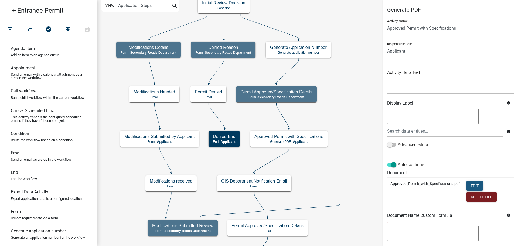
click at [475, 185] on button "Edit" at bounding box center [474, 186] width 16 height 10
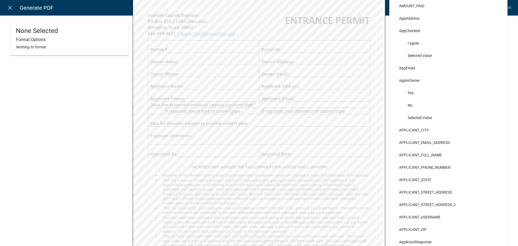
scroll to position [81, 0]
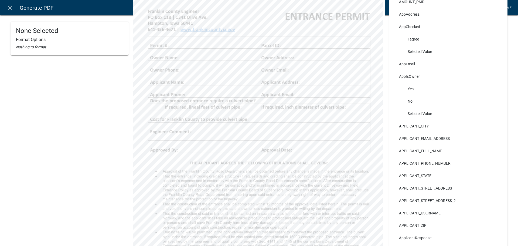
select select "3"
click at [9, 8] on icon "close" at bounding box center [10, 8] width 6 height 6
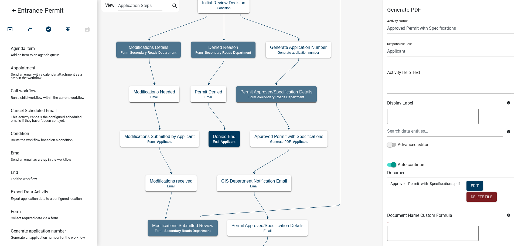
click at [13, 11] on icon "arrow_back" at bounding box center [14, 11] width 6 height 8
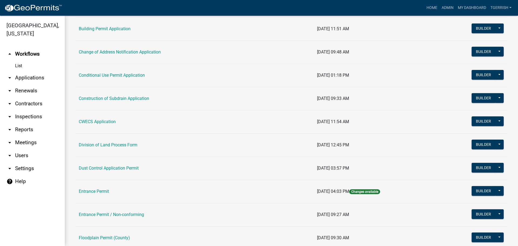
scroll to position [135, 0]
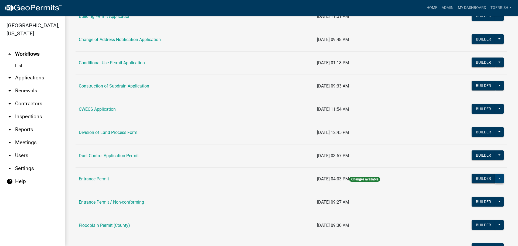
click at [495, 178] on button at bounding box center [499, 178] width 9 height 10
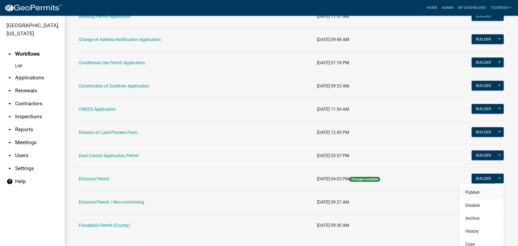
click at [468, 190] on button "Publish" at bounding box center [481, 192] width 45 height 13
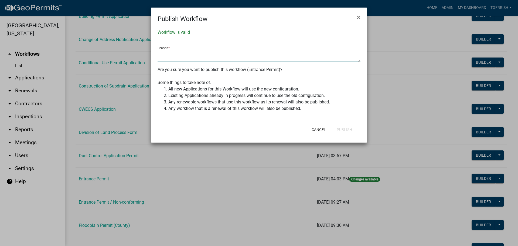
click at [167, 56] on textarea at bounding box center [258, 56] width 203 height 12
click at [238, 55] on textarea "Repaired quotations in setting custom list." at bounding box center [258, 56] width 203 height 12
click at [266, 53] on textarea "Repaired quotations in setting custom list for PipeSize" at bounding box center [258, 56] width 203 height 12
click at [253, 55] on textarea "Repaired quotations in setting custom list for PipeSize" at bounding box center [258, 56] width 203 height 12
click at [262, 54] on textarea "Repaired quotations in setting custom list for Pipe Size" at bounding box center [258, 56] width 203 height 12
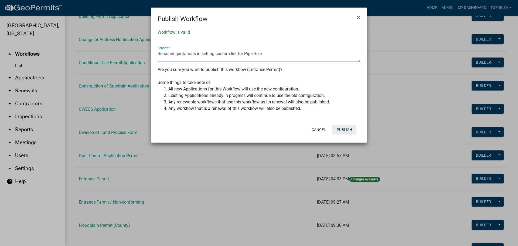
type textarea "Repaired quotations in setting custom list for Pipe Size."
click at [345, 128] on button "Publish" at bounding box center [344, 130] width 24 height 10
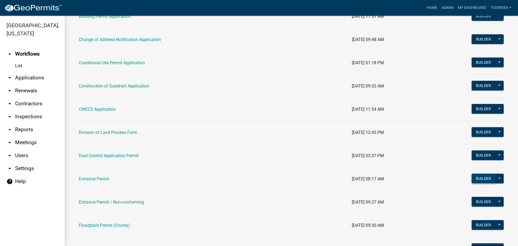
click at [478, 177] on button "Builder" at bounding box center [483, 178] width 24 height 10
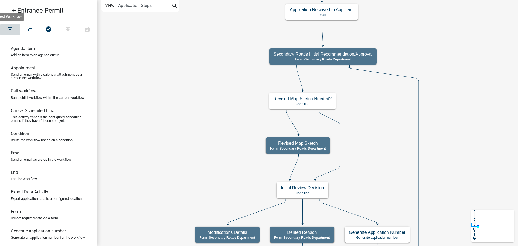
click at [9, 30] on icon "open_in_browser" at bounding box center [10, 30] width 6 height 8
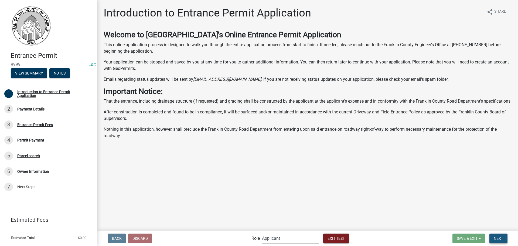
click at [496, 237] on span "Next" at bounding box center [497, 238] width 9 height 4
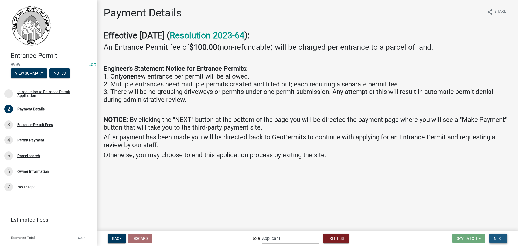
click at [496, 237] on span "Next" at bounding box center [497, 238] width 9 height 4
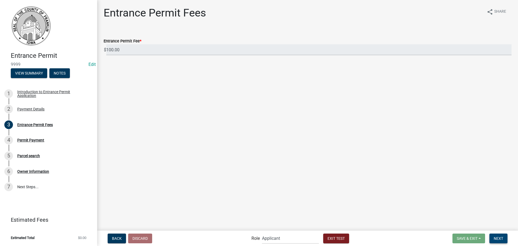
click at [496, 237] on span "Next" at bounding box center [497, 238] width 9 height 4
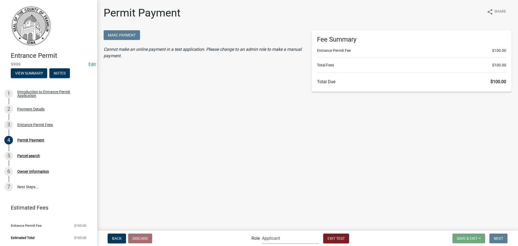
click at [269, 238] on select "Applicant Secondary Roads Department Engineering Department Admin" at bounding box center [290, 237] width 57 height 11
click at [262, 232] on select "Applicant Secondary Roads Department Engineering Department Admin" at bounding box center [290, 237] width 57 height 11
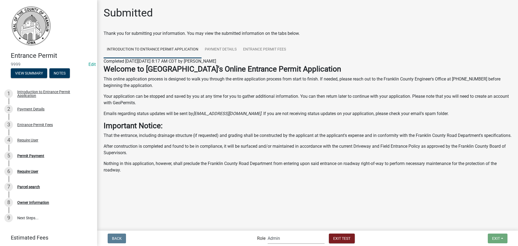
click at [294, 240] on select "Applicant Secondary Roads Department Engineering Department Admin" at bounding box center [295, 237] width 57 height 11
click at [267, 232] on select "Applicant Secondary Roads Department Engineering Department Admin" at bounding box center [295, 237] width 57 height 11
click at [284, 238] on select "Applicant Secondary Roads Department Engineering Department Admin" at bounding box center [295, 237] width 57 height 11
click at [267, 232] on select "Applicant Secondary Roads Department Engineering Department Admin" at bounding box center [295, 237] width 57 height 11
click at [282, 238] on select "Applicant Secondary Roads Department Engineering Department Admin" at bounding box center [295, 237] width 57 height 11
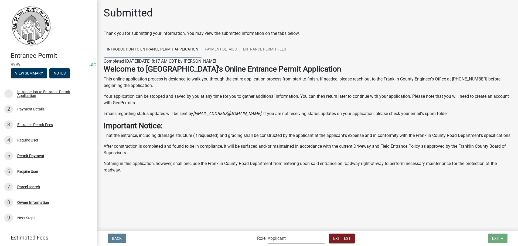
click at [267, 232] on select "Applicant Secondary Roads Department Engineering Department Admin" at bounding box center [295, 237] width 57 height 11
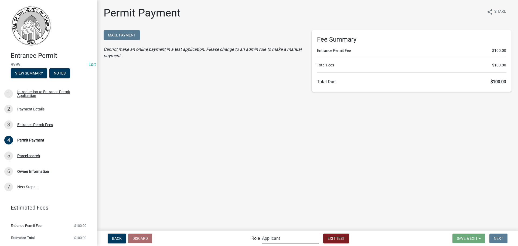
click at [264, 238] on select "Applicant Secondary Roads Department Engineering Department Admin" at bounding box center [290, 237] width 57 height 11
select select "9cfedb06-fa9e-4ae8-94fb-d87b1520aca3"
click at [262, 232] on select "Applicant Secondary Roads Department Engineering Department Admin" at bounding box center [290, 237] width 57 height 11
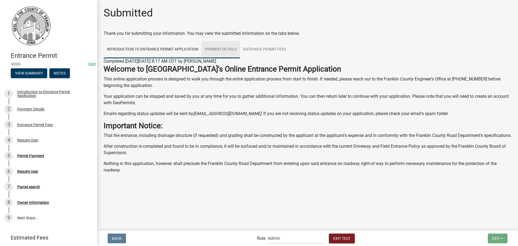
click at [218, 48] on link "Payment Details" at bounding box center [220, 49] width 38 height 17
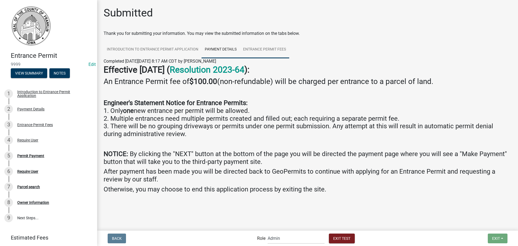
click at [253, 49] on link "Entrance Permit Fees" at bounding box center [264, 49] width 49 height 17
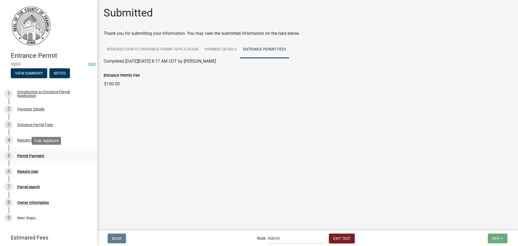
click at [21, 155] on div "Permit Payment" at bounding box center [30, 156] width 27 height 4
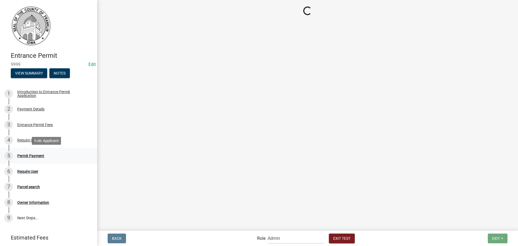
select select "2: 1"
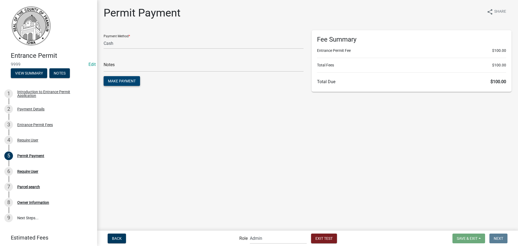
click at [129, 83] on button "Make Payment" at bounding box center [122, 81] width 36 height 10
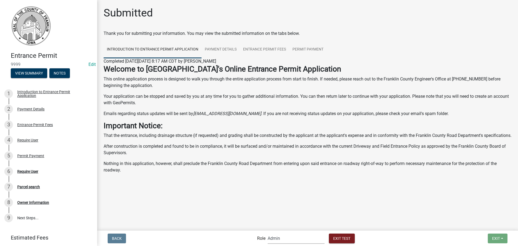
click at [279, 240] on select "Applicant Secondary Roads Department Engineering Department Admin" at bounding box center [295, 237] width 57 height 11
select select "46f061d0-ca05-4526-87ad-bae6256f3e47"
click at [267, 232] on select "Applicant Secondary Roads Department Engineering Department Admin" at bounding box center [295, 237] width 57 height 11
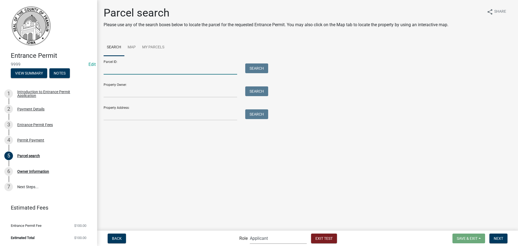
click at [113, 69] on input "Parcel ID:" at bounding box center [170, 68] width 133 height 11
type input "07104000003"
click at [254, 67] on button "Search" at bounding box center [256, 68] width 23 height 10
drag, startPoint x: 133, startPoint y: 70, endPoint x: 100, endPoint y: 71, distance: 32.9
click at [100, 71] on div "07104000003" at bounding box center [170, 68] width 142 height 11
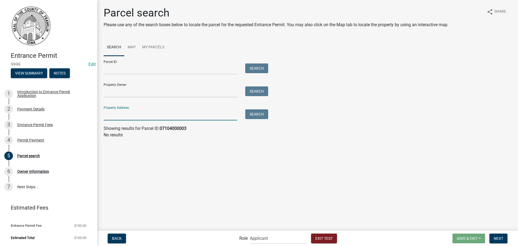
click at [115, 115] on input "Property Address:" at bounding box center [170, 114] width 133 height 11
type input "1680 170th st"
click at [253, 116] on button "Search" at bounding box center [256, 114] width 23 height 10
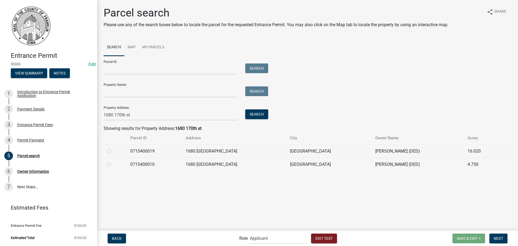
click at [113, 148] on label at bounding box center [113, 148] width 0 height 0
click at [113, 151] on input "radio" at bounding box center [115, 150] width 4 height 4
radio input "true"
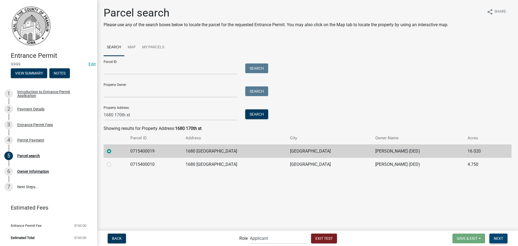
click at [503, 238] on span "Next" at bounding box center [497, 238] width 9 height 4
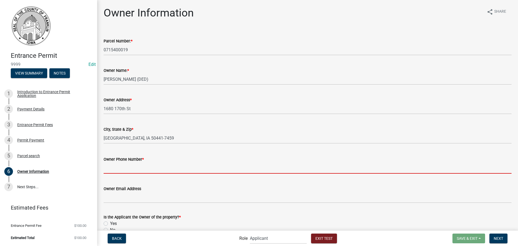
click at [137, 171] on input "Owner Phone Number *" at bounding box center [308, 167] width 408 height 11
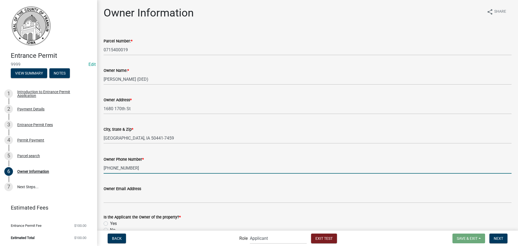
type input "641-456-6045"
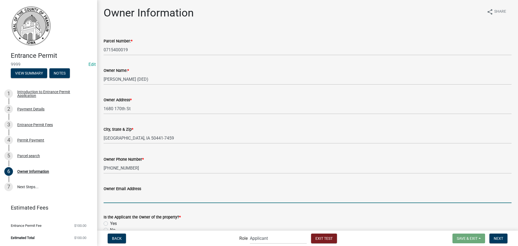
click at [134, 196] on input "Owner Email Address" at bounding box center [308, 197] width 408 height 11
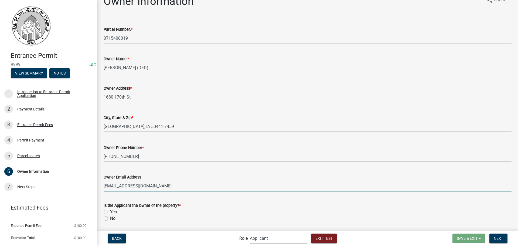
scroll to position [29, 0]
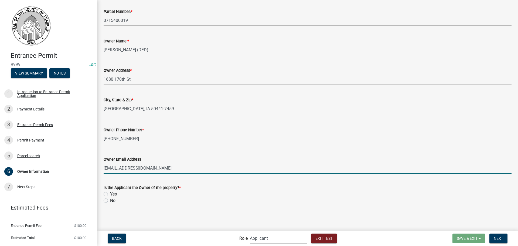
type input "tgerrish@co.franklin.ia.us"
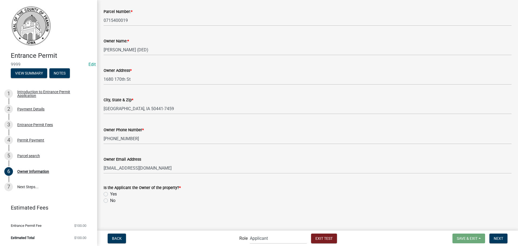
click at [110, 194] on label "Yes" at bounding box center [113, 194] width 7 height 6
click at [110, 194] on input "Yes" at bounding box center [112, 193] width 4 height 4
radio input "true"
click at [497, 239] on span "Next" at bounding box center [497, 238] width 9 height 4
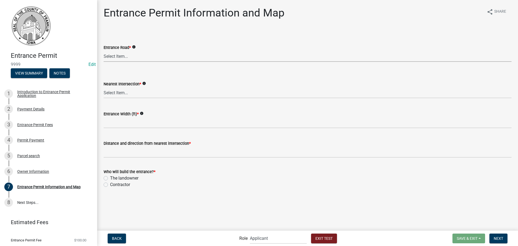
click at [117, 57] on select "Select Item... 25th St 30th St 35th St 40th St 45th St 50th St 55th St 60th St …" at bounding box center [308, 56] width 408 height 11
click at [104, 51] on select "Select Item... 25th St 30th St 35th St 40th St 45th St 50th St 55th St 60th St …" at bounding box center [308, 56] width 408 height 11
select select "35a8ac99-e123-4563-8327-0430eb2f6944"
click at [115, 95] on select "Select Item... 25th St 30th St 35th St 40th St 45th St 50th St 55th St 60th St …" at bounding box center [308, 92] width 408 height 11
click at [104, 87] on select "Select Item... 25th St 30th St 35th St 40th St 45th St 50th St 55th St 60th St …" at bounding box center [308, 92] width 408 height 11
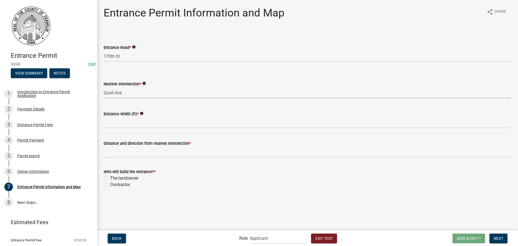
select select "a0e19c27-f8a4-4b22-b156-71b940573c48"
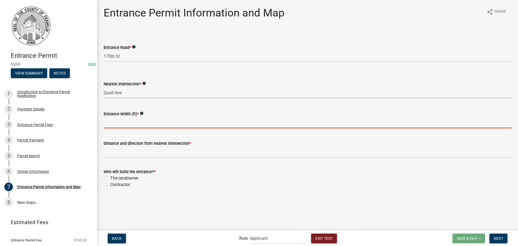
click at [119, 126] on input "Entrance Width (ft) *" at bounding box center [308, 122] width 408 height 11
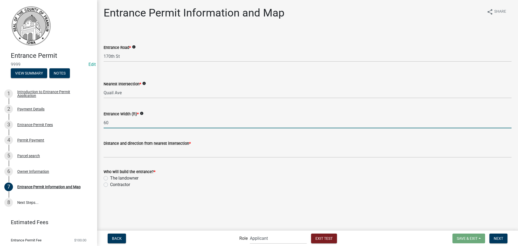
type input "60"
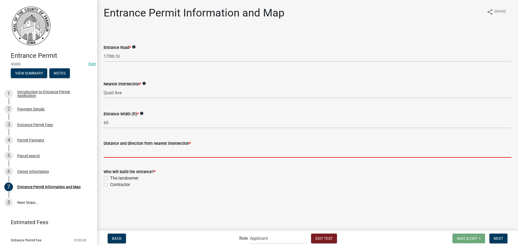
click at [115, 155] on input "Distance and direction from nearest intersection *" at bounding box center [308, 151] width 408 height 11
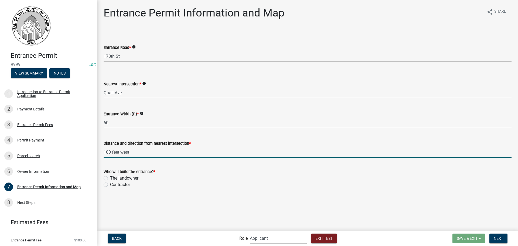
type input "100 feet west"
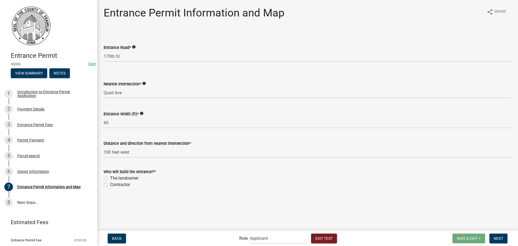
click at [110, 184] on label "Contractor" at bounding box center [120, 184] width 20 height 6
click at [110, 184] on input "Contractor" at bounding box center [112, 183] width 4 height 4
radio input "true"
click at [496, 238] on span "Next" at bounding box center [497, 238] width 9 height 4
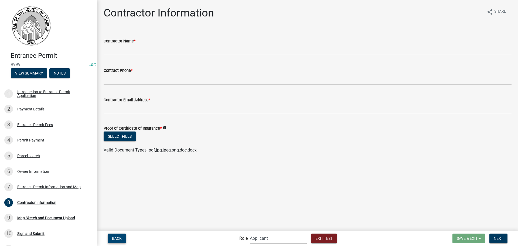
click at [116, 239] on span "Back" at bounding box center [117, 238] width 10 height 4
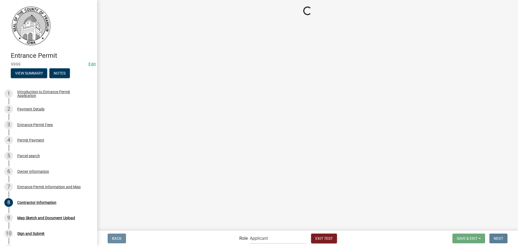
select select "35a8ac99-e123-4563-8327-0430eb2f6944"
select select "a0e19c27-f8a4-4b22-b156-71b940573c48"
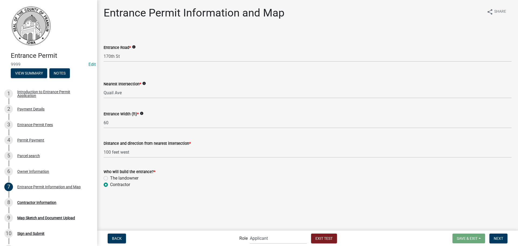
click at [110, 178] on label "The landowner" at bounding box center [124, 178] width 28 height 6
click at [110, 178] on input "The landowner" at bounding box center [112, 177] width 4 height 4
radio input "true"
click at [497, 238] on span "Next" at bounding box center [497, 238] width 9 height 4
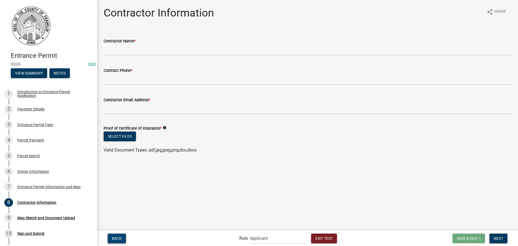
click at [121, 236] on span "Back" at bounding box center [117, 238] width 10 height 4
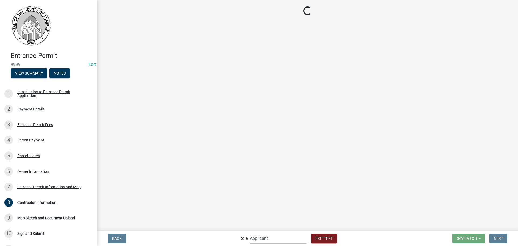
select select "35a8ac99-e123-4563-8327-0430eb2f6944"
select select "a0e19c27-f8a4-4b22-b156-71b940573c48"
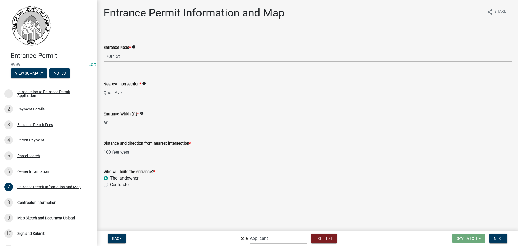
click at [110, 177] on label "The landowner" at bounding box center [124, 178] width 28 height 6
click at [110, 177] on input "The landowner" at bounding box center [112, 177] width 4 height 4
click at [110, 184] on label "Contractor" at bounding box center [120, 184] width 20 height 6
click at [110, 184] on input "Contractor" at bounding box center [112, 183] width 4 height 4
radio input "true"
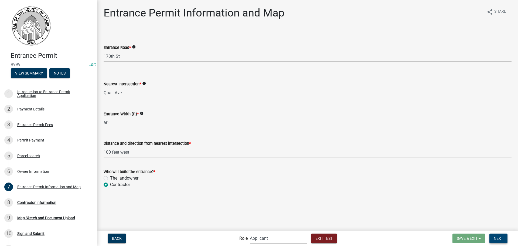
click at [495, 237] on span "Next" at bounding box center [497, 238] width 9 height 4
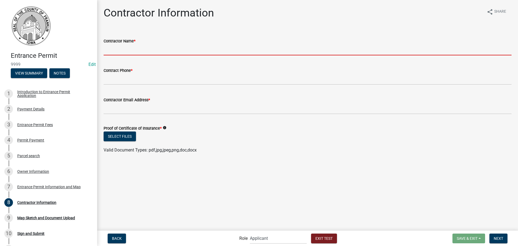
click at [130, 50] on input "Contractor Name *" at bounding box center [308, 49] width 408 height 11
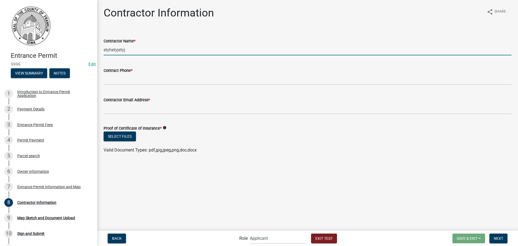
type input "etyhetyjetyj"
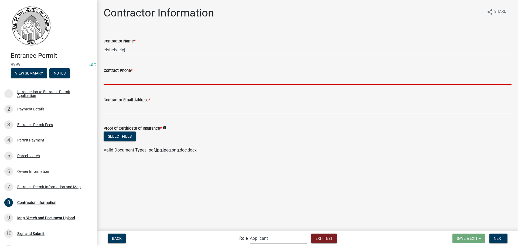
click at [127, 80] on input "Contract Phone *" at bounding box center [308, 79] width 408 height 11
type input "e"
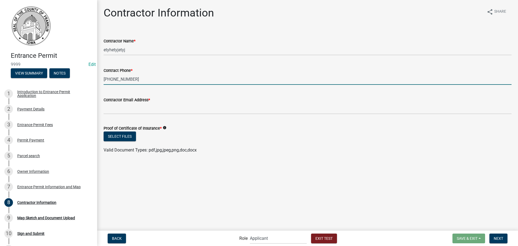
type input "641-456-6045"
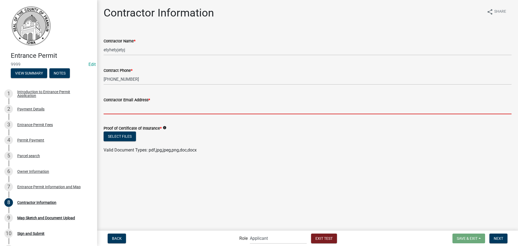
click at [121, 106] on input "Contractor Email Address *" at bounding box center [308, 108] width 408 height 11
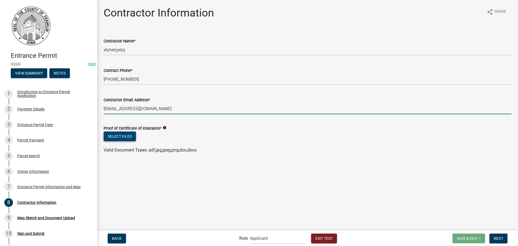
type input "tgerrish@co.franklin.ia.us"
click at [126, 137] on button "Select files" at bounding box center [120, 136] width 32 height 10
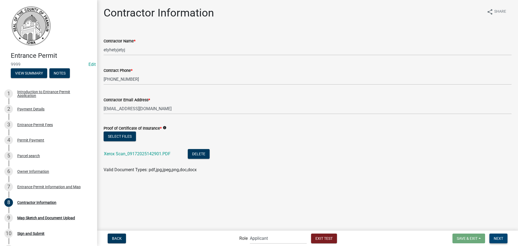
click at [498, 239] on span "Next" at bounding box center [497, 238] width 9 height 4
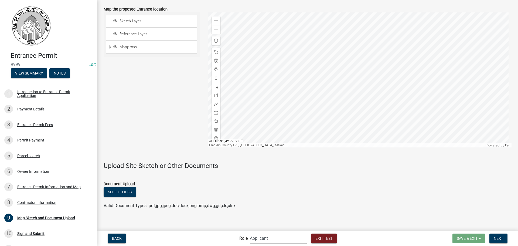
scroll to position [350, 0]
click at [214, 102] on span at bounding box center [216, 103] width 4 height 4
click at [215, 19] on span at bounding box center [216, 20] width 4 height 4
click at [311, 68] on div at bounding box center [360, 78] width 304 height 135
click at [296, 90] on div at bounding box center [360, 78] width 304 height 135
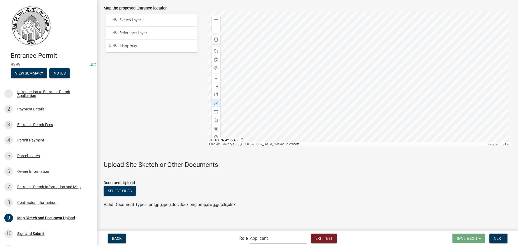
click at [295, 89] on div at bounding box center [360, 78] width 304 height 135
click at [295, 94] on div at bounding box center [360, 78] width 304 height 135
click at [311, 89] on div at bounding box center [360, 78] width 304 height 135
click at [311, 93] on div at bounding box center [360, 78] width 304 height 135
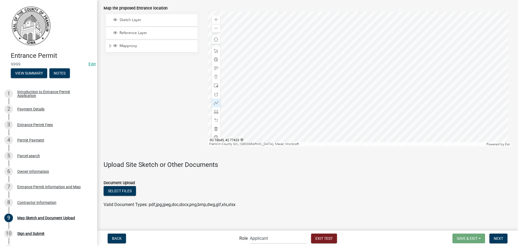
click at [311, 93] on div at bounding box center [360, 78] width 304 height 135
click at [296, 92] on div at bounding box center [360, 78] width 304 height 135
click at [311, 92] on div at bounding box center [360, 78] width 304 height 135
click at [312, 92] on div at bounding box center [360, 78] width 304 height 135
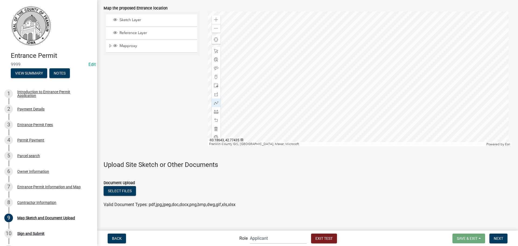
click at [312, 92] on div at bounding box center [360, 78] width 304 height 135
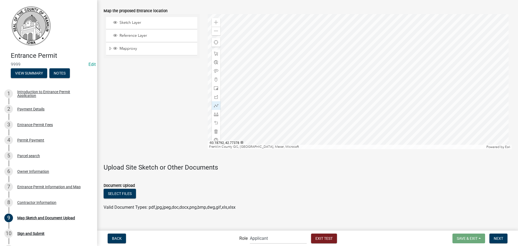
scroll to position [355, 0]
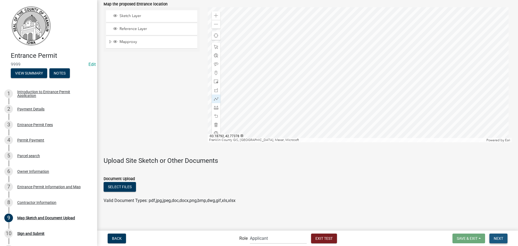
click at [496, 240] on span "Next" at bounding box center [497, 238] width 9 height 4
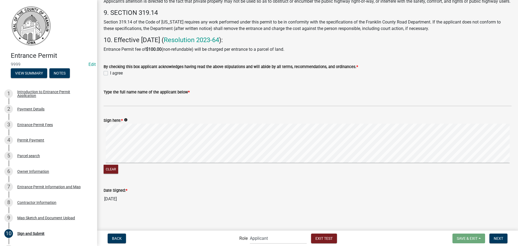
scroll to position [274, 0]
click at [110, 74] on label "I agree" at bounding box center [116, 73] width 13 height 6
click at [110, 73] on input "I agree" at bounding box center [112, 72] width 4 height 4
checkbox input "true"
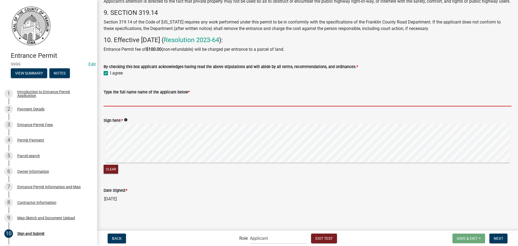
click at [116, 101] on input "Type the full name name of the applicant below *" at bounding box center [308, 100] width 408 height 11
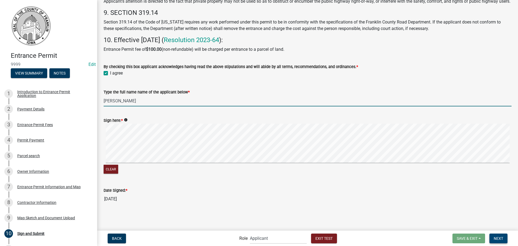
type input "Travis Gerrish"
click at [501, 239] on span "Next" at bounding box center [497, 238] width 9 height 4
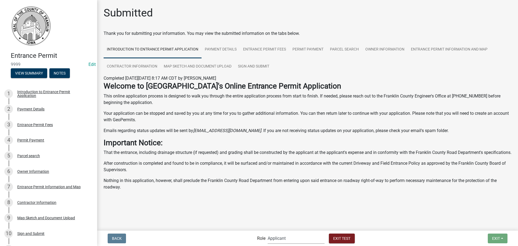
click at [284, 236] on select "Applicant Secondary Roads Department Engineering Department Admin" at bounding box center [295, 237] width 57 height 11
select select "b9f47891-84a2-469c-ae4e-90297c2c901c"
click at [267, 232] on select "Applicant Secondary Roads Department Engineering Department Admin" at bounding box center [295, 237] width 57 height 11
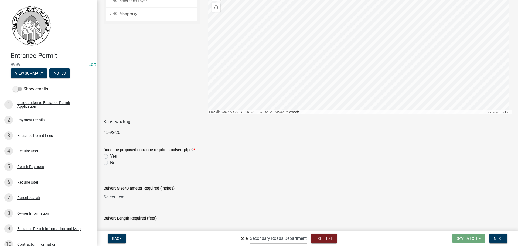
scroll to position [81, 0]
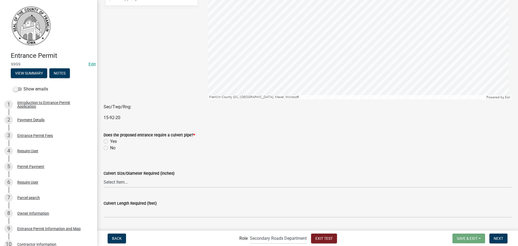
drag, startPoint x: 105, startPoint y: 142, endPoint x: 108, endPoint y: 148, distance: 6.4
click at [110, 142] on label "Yes" at bounding box center [113, 141] width 7 height 6
click at [110, 142] on input "Yes" at bounding box center [112, 140] width 4 height 4
radio input "true"
click at [121, 183] on select "Select Item... 15 18 21 24 30 36 42" at bounding box center [308, 181] width 408 height 11
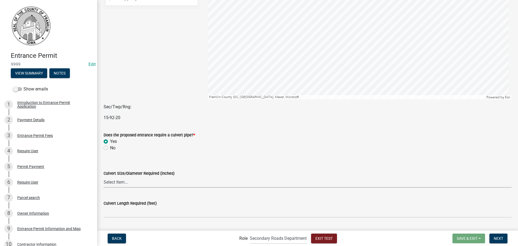
click at [120, 183] on select "Select Item... 15 18 21 24 30 36 42" at bounding box center [308, 181] width 408 height 11
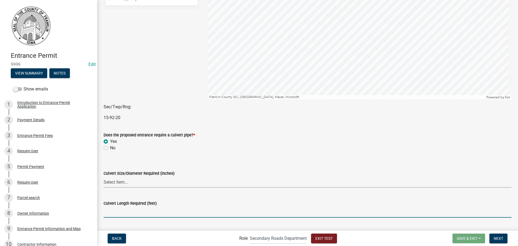
click at [116, 211] on input "text" at bounding box center [308, 211] width 408 height 11
type input "20"
click at [116, 181] on select "Select Item... 15 18 21 24 30 36 42" at bounding box center [308, 181] width 408 height 11
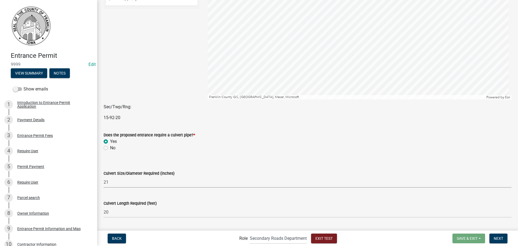
click at [104, 176] on select "Select Item... 15 18 21 24 30 36 42" at bounding box center [308, 181] width 408 height 11
select select "2acd2776-2c9a-4685-8871-5befcc50e536"
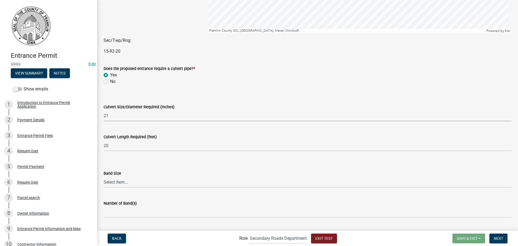
scroll to position [162, 0]
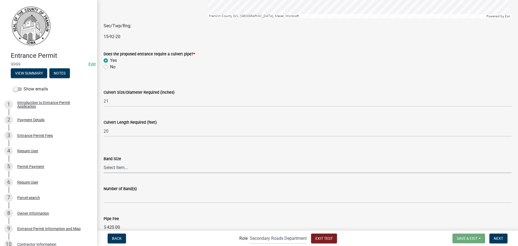
click at [118, 168] on select "Select Item... Aluminized 15" Connecting Band Aluminized 18" Connecting Band Al…" at bounding box center [308, 167] width 408 height 11
click at [104, 162] on select "Select Item... Aluminized 15" Connecting Band Aluminized 18" Connecting Band Al…" at bounding box center [308, 167] width 408 height 11
select select "1d99ac94-f448-46a9-b16e-f503a4dcc011"
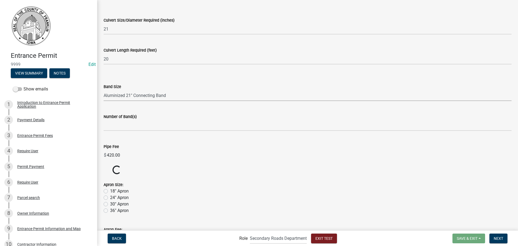
scroll to position [243, 0]
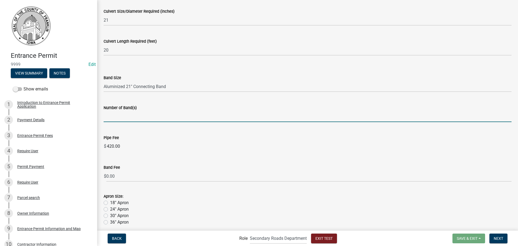
click at [132, 119] on input "text" at bounding box center [308, 116] width 408 height 11
type input "2"
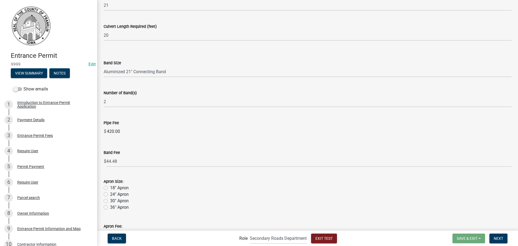
scroll to position [297, 0]
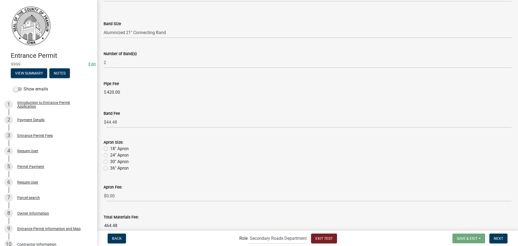
click at [110, 168] on label "36" Apron" at bounding box center [119, 168] width 19 height 6
click at [110, 168] on input "36" Apron" at bounding box center [112, 167] width 4 height 4
radio input "true"
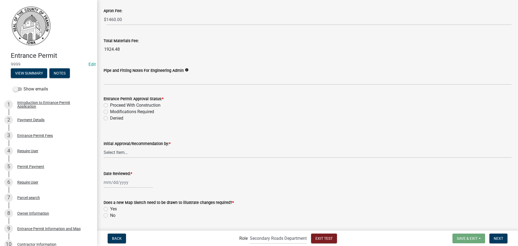
scroll to position [487, 0]
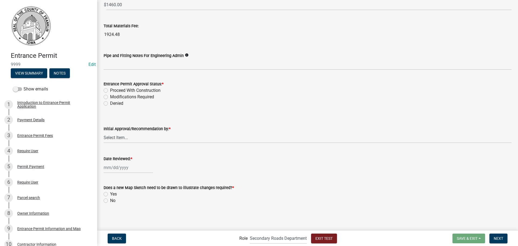
click at [110, 202] on label "No" at bounding box center [112, 200] width 5 height 6
click at [110, 201] on input "No" at bounding box center [112, 199] width 4 height 4
radio input "true"
select select "9"
select select "2025"
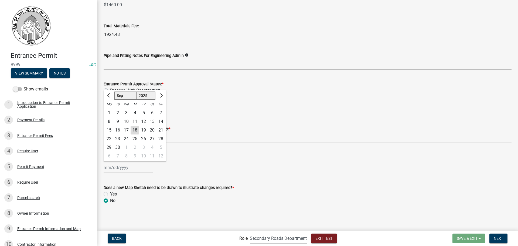
click at [119, 169] on div "Jan Feb Mar Apr May Jun Jul Aug Sep Oct Nov Dec 1525 1526 1527 1528 1529 1530 1…" at bounding box center [128, 167] width 49 height 11
click at [135, 131] on div "18" at bounding box center [134, 130] width 9 height 9
type input "09/18/2025"
click at [118, 138] on select "Select Item... Kyle Simons Mike Keehn Jay Waddingham" at bounding box center [308, 137] width 408 height 11
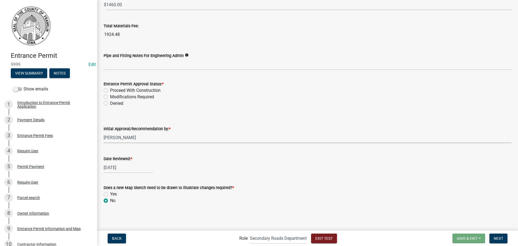
click at [104, 132] on select "Select Item... Kyle Simons Mike Keehn Jay Waddingham" at bounding box center [308, 137] width 408 height 11
select select "67b5523f-b695-4451-84c2-e4904f619367"
click at [110, 91] on label "Proceed With Construction" at bounding box center [135, 90] width 50 height 6
click at [110, 91] on input "Proceed With Construction" at bounding box center [112, 89] width 4 height 4
radio input "true"
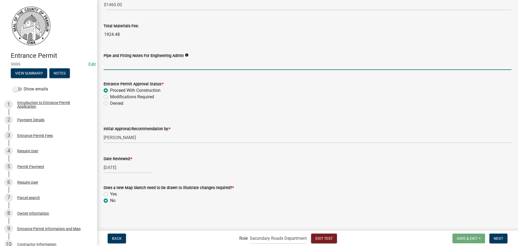
click at [112, 65] on input "Pipe and Fitting Notes For Engineering Admin" at bounding box center [308, 64] width 408 height 11
type input "Extending"
click at [501, 237] on span "Next" at bounding box center [497, 238] width 9 height 4
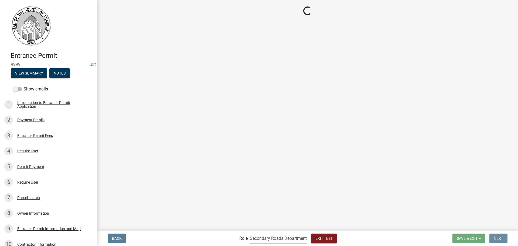
scroll to position [0, 0]
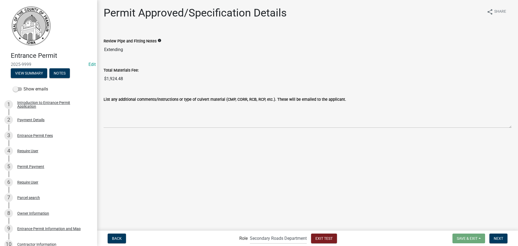
drag, startPoint x: 125, startPoint y: 50, endPoint x: 105, endPoint y: 49, distance: 19.5
click at [105, 49] on input "Extending" at bounding box center [308, 49] width 408 height 11
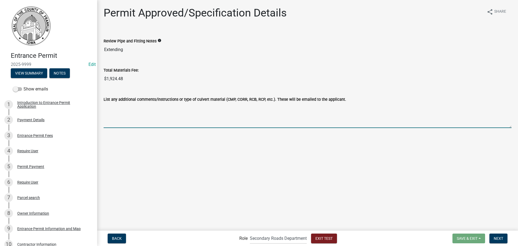
paste textarea "Extending"
type textarea "Extending"
click at [495, 238] on span "Next" at bounding box center [497, 238] width 9 height 4
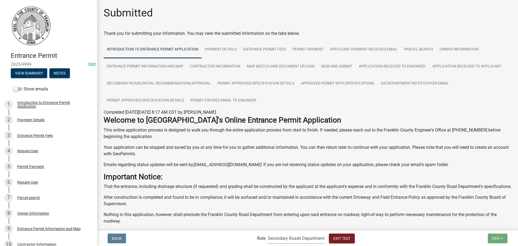
click at [300, 237] on select "Applicant Secondary Roads Department Engineering Department Admin" at bounding box center [295, 237] width 57 height 11
click at [267, 232] on select "Applicant Secondary Roads Department Engineering Department Admin" at bounding box center [295, 237] width 57 height 11
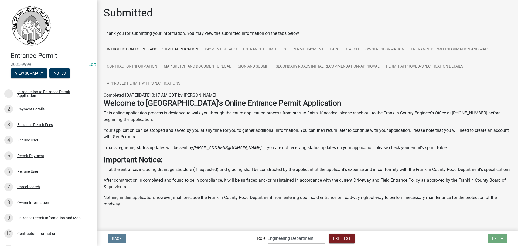
scroll to position [16, 0]
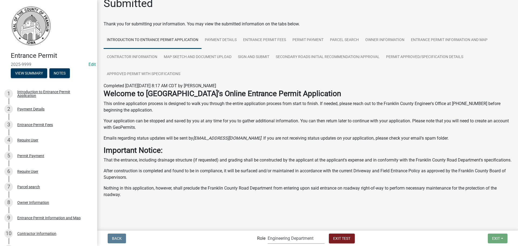
click at [284, 237] on select "Applicant Secondary Roads Department Engineering Department Admin" at bounding box center [295, 237] width 57 height 11
select select "46f061d0-ca05-4526-87ad-bae6256f3e47"
click at [267, 232] on select "Applicant Secondary Roads Department Engineering Department Admin" at bounding box center [295, 237] width 57 height 11
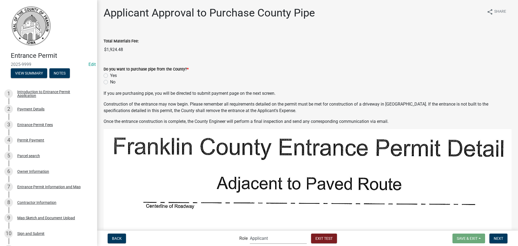
click at [110, 76] on label "Yes" at bounding box center [113, 75] width 7 height 6
click at [110, 76] on input "Yes" at bounding box center [112, 74] width 4 height 4
radio input "true"
click at [110, 83] on label "No" at bounding box center [112, 82] width 5 height 6
click at [110, 82] on input "No" at bounding box center [112, 81] width 4 height 4
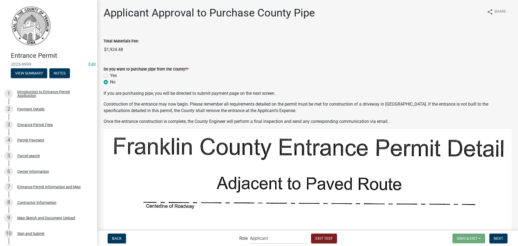
radio input "true"
click at [497, 238] on span "Next" at bounding box center [497, 238] width 9 height 4
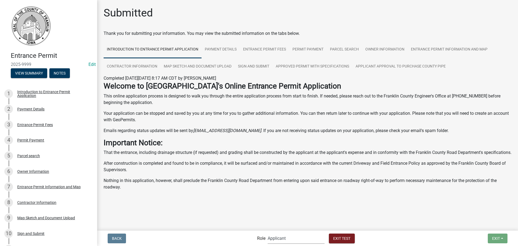
click at [287, 239] on select "Applicant Secondary Roads Department Engineering Department Admin" at bounding box center [295, 237] width 57 height 11
select select "b9f47891-84a2-469c-ae4e-90297c2c901c"
click at [267, 232] on select "Applicant Secondary Roads Department Engineering Department Admin" at bounding box center [295, 237] width 57 height 11
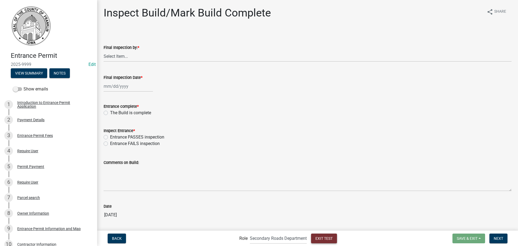
click at [321, 237] on span "Exit Test" at bounding box center [323, 238] width 17 height 4
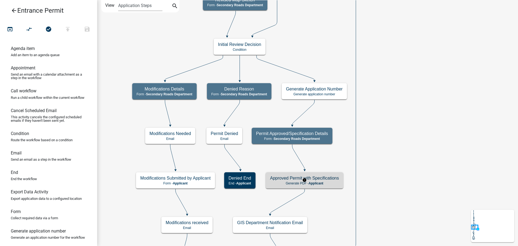
click at [333, 178] on h5 "Approved Permit with Specifications" at bounding box center [304, 177] width 69 height 5
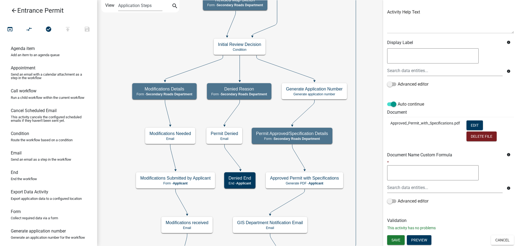
scroll to position [61, 0]
click at [476, 124] on button "Edit" at bounding box center [474, 125] width 16 height 10
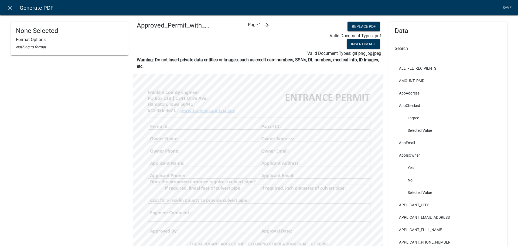
select select "3"
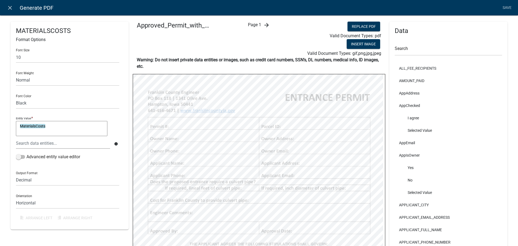
click at [275, 67] on p "Warning: Do not insert private data entities or images, such as credit card num…" at bounding box center [259, 63] width 244 height 13
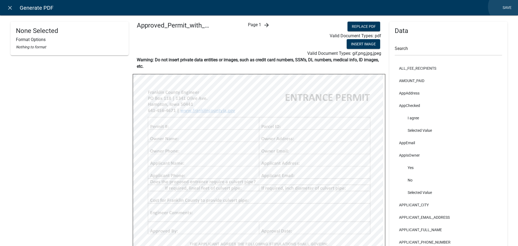
click at [505, 7] on link "Save" at bounding box center [506, 8] width 13 height 10
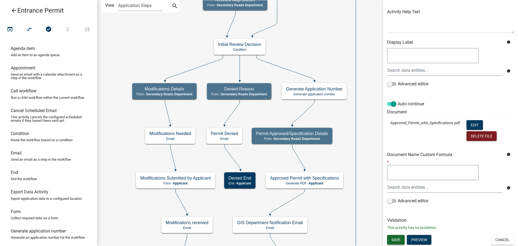
click at [398, 240] on span "Save" at bounding box center [395, 239] width 9 height 4
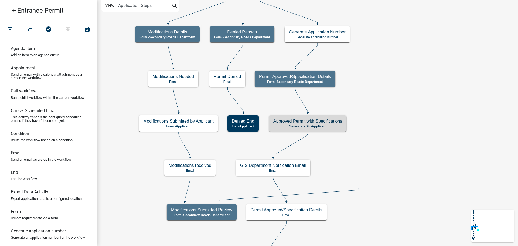
scroll to position [0, 0]
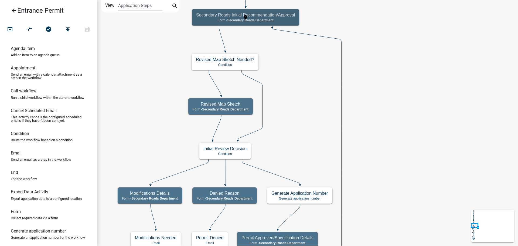
click at [293, 24] on div "Secondary Roads Initial Recommendation/Approval Form - Secondary Roads Departme…" at bounding box center [245, 17] width 107 height 16
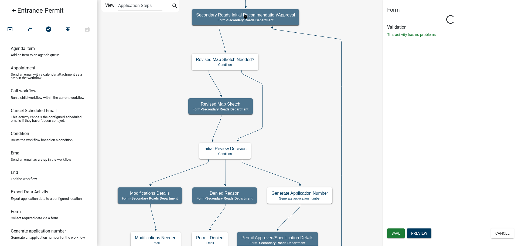
select select "B9F47891-84A2-469C-AE4E-90297C2C901C"
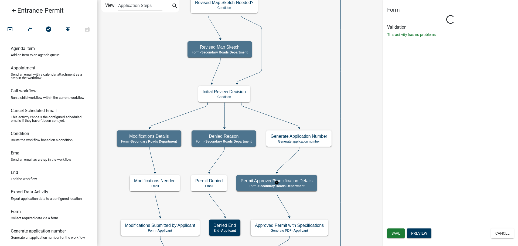
select select "B9F47891-84A2-469C-AE4E-90297C2C901C"
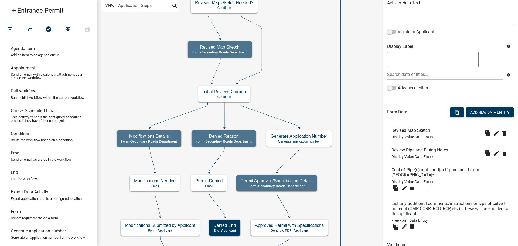
scroll to position [81, 0]
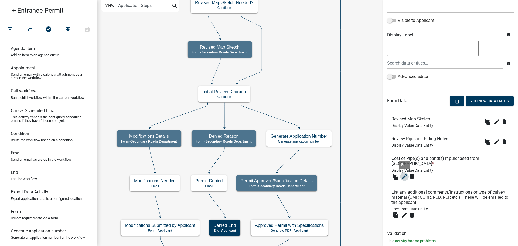
click at [402, 177] on icon "edit" at bounding box center [404, 176] width 6 height 6
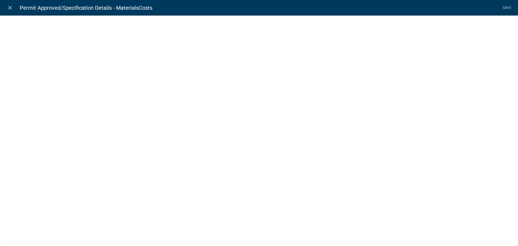
select select "display-entity-value"
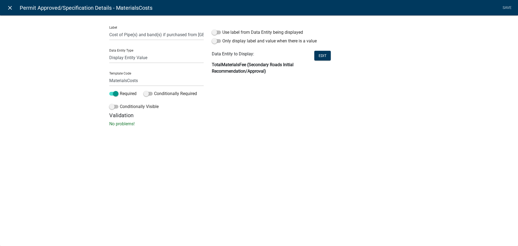
click at [9, 8] on icon "close" at bounding box center [10, 8] width 6 height 6
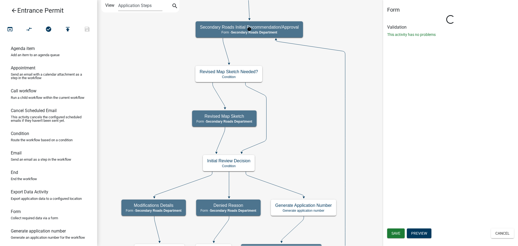
scroll to position [0, 0]
select select "B9F47891-84A2-469C-AE4E-90297C2C901C"
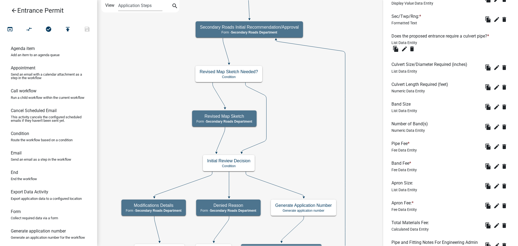
scroll to position [270, 0]
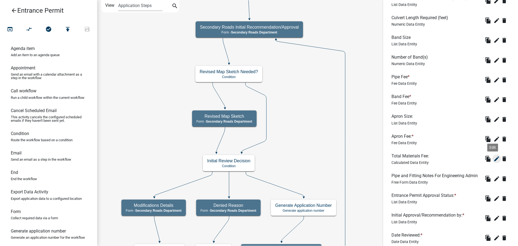
click at [493, 159] on icon "edit" at bounding box center [496, 158] width 6 height 6
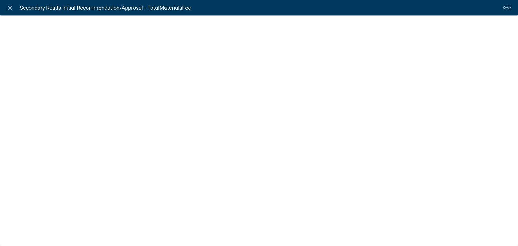
select select "calculated-value"
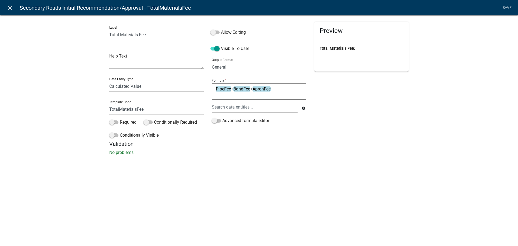
click at [11, 8] on icon "close" at bounding box center [10, 8] width 6 height 6
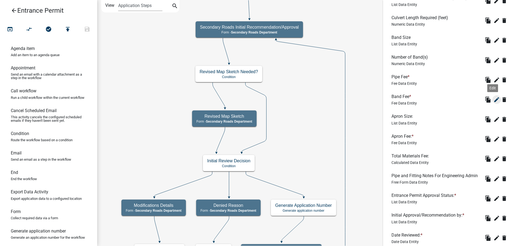
click at [493, 100] on icon "edit" at bounding box center [496, 99] width 6 height 6
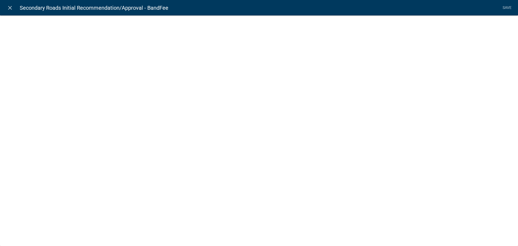
select select "fee"
select select "3: 03b558af-81bf-4c65-9f7a-76f0a3d2a721"
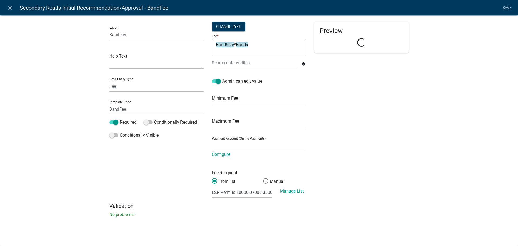
select select "8e3cef55-a899-48ca-bb16-6529227b5fc2"
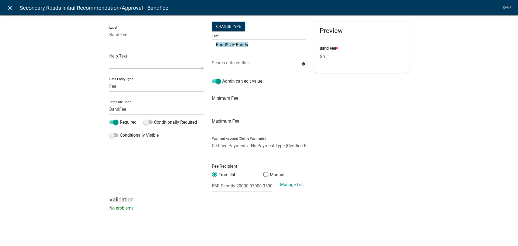
click at [9, 7] on icon "close" at bounding box center [10, 8] width 6 height 6
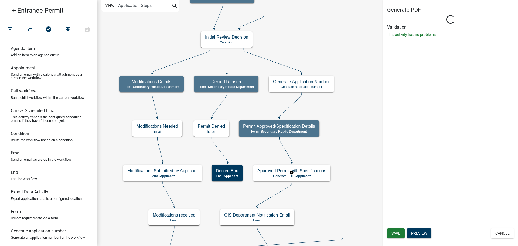
scroll to position [0, 0]
select select "B9F47891-84A2-469C-AE4E-90297C2C901C"
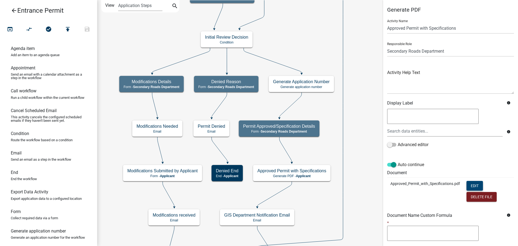
click at [471, 184] on button "Edit" at bounding box center [474, 186] width 16 height 10
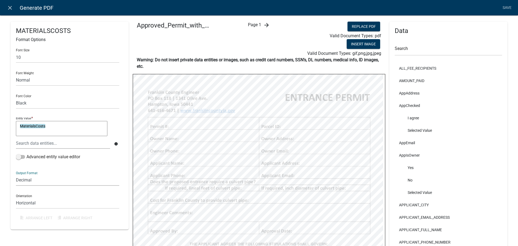
click at [27, 180] on select "General Text Number Decimal Date Date & Time" at bounding box center [67, 179] width 103 height 11
select select "1"
click at [16, 174] on select "General Text Number Decimal Date Date & Time" at bounding box center [67, 179] width 103 height 11
click at [507, 6] on link "Save" at bounding box center [506, 8] width 13 height 10
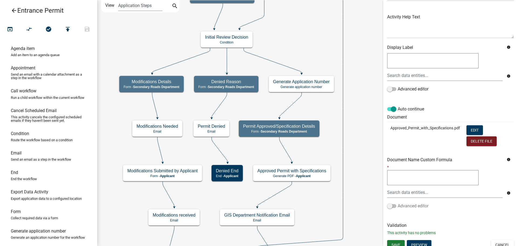
scroll to position [61, 0]
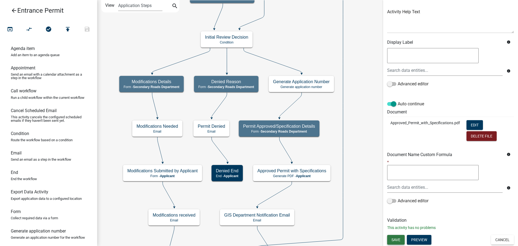
click at [397, 240] on span "Save" at bounding box center [395, 239] width 9 height 4
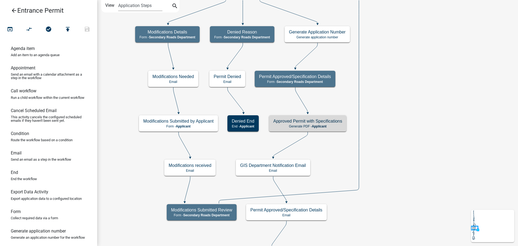
click at [13, 11] on icon "arrow_back" at bounding box center [14, 11] width 6 height 8
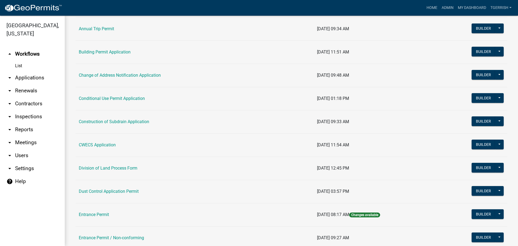
scroll to position [108, 0]
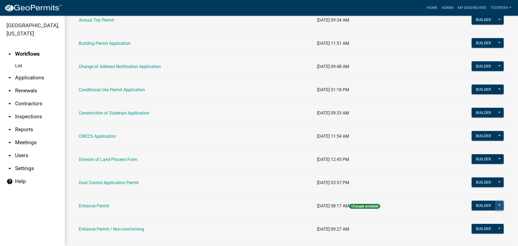
click at [496, 205] on button at bounding box center [499, 205] width 9 height 10
click at [469, 219] on button "Publish" at bounding box center [481, 219] width 45 height 13
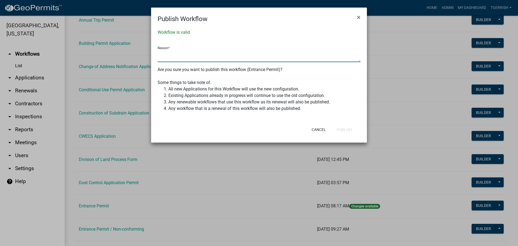
click at [176, 58] on textarea at bounding box center [258, 56] width 203 height 12
type textarea "Moved a few things around on the .pdf form. TG"
click at [345, 129] on button "Publish" at bounding box center [344, 130] width 24 height 10
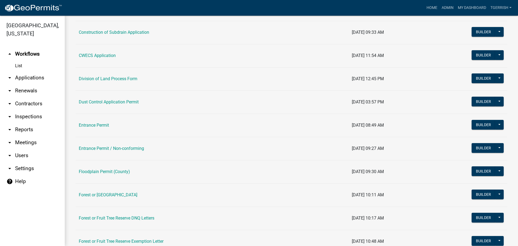
scroll to position [189, 0]
click at [477, 77] on button "Builder" at bounding box center [483, 78] width 24 height 10
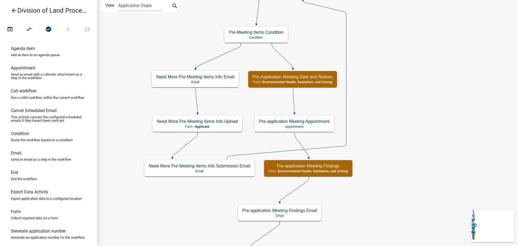
click at [15, 11] on icon "arrow_back" at bounding box center [14, 11] width 6 height 8
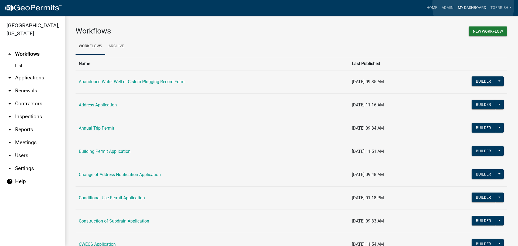
click at [473, 5] on link "My Dashboard" at bounding box center [471, 8] width 33 height 10
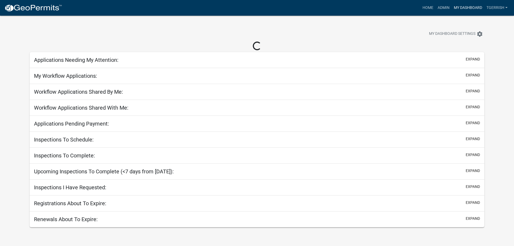
select select "3: 100"
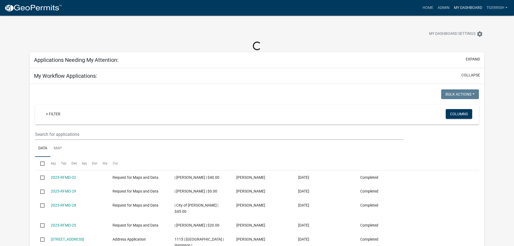
select select "1: 25"
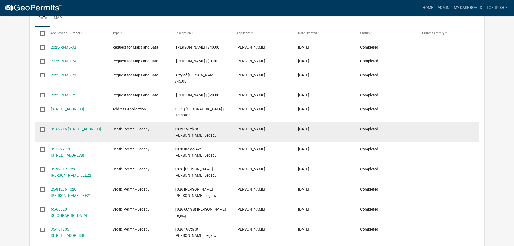
scroll to position [64, 0]
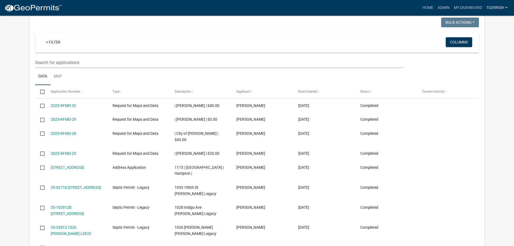
click at [506, 7] on link "TGERRISH" at bounding box center [496, 8] width 25 height 10
click at [487, 21] on link "Admin" at bounding box center [487, 22] width 43 height 13
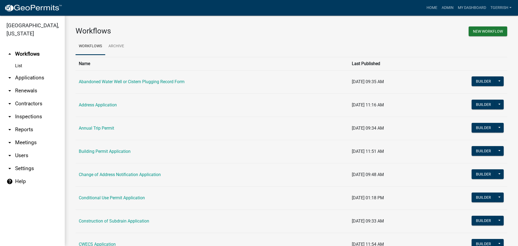
click at [24, 175] on link "help Help" at bounding box center [32, 181] width 65 height 13
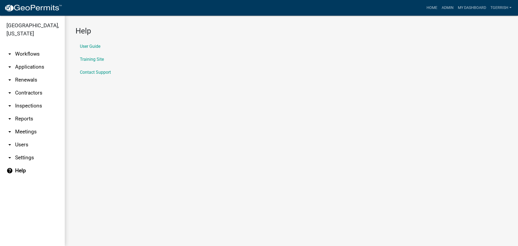
click at [10, 154] on icon "arrow_drop_down" at bounding box center [9, 157] width 6 height 6
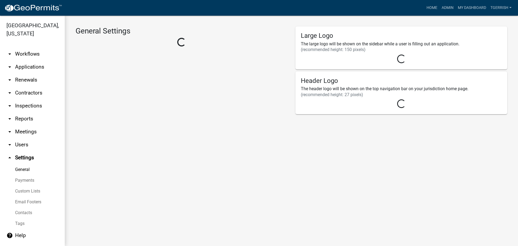
select select "9cfedb06-fa9e-4ae8-94fb-d87b1520aca3"
select select "IA"
select select "Central Standard Time"
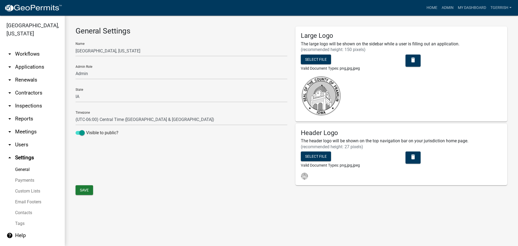
click at [10, 154] on icon "arrow_drop_up" at bounding box center [9, 157] width 6 height 6
click at [9, 141] on icon "arrow_drop_down" at bounding box center [9, 144] width 6 height 6
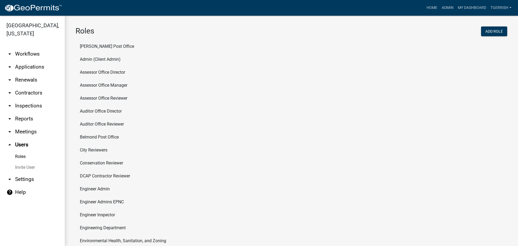
click at [9, 128] on icon "arrow_drop_down" at bounding box center [9, 131] width 6 height 6
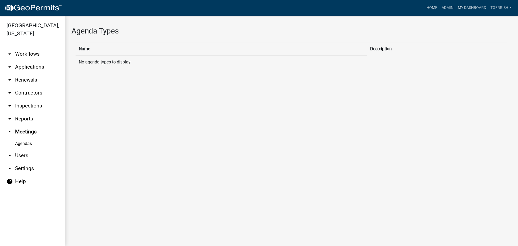
click at [9, 128] on icon "arrow_drop_up" at bounding box center [9, 131] width 6 height 6
click at [10, 51] on icon "arrow_drop_down" at bounding box center [9, 54] width 6 height 6
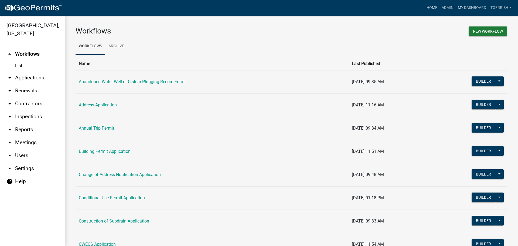
click at [24, 47] on link "arrow_drop_up Workflows" at bounding box center [32, 53] width 65 height 13
click at [21, 60] on link "List" at bounding box center [32, 65] width 65 height 11
